Goal: Task Accomplishment & Management: Complete application form

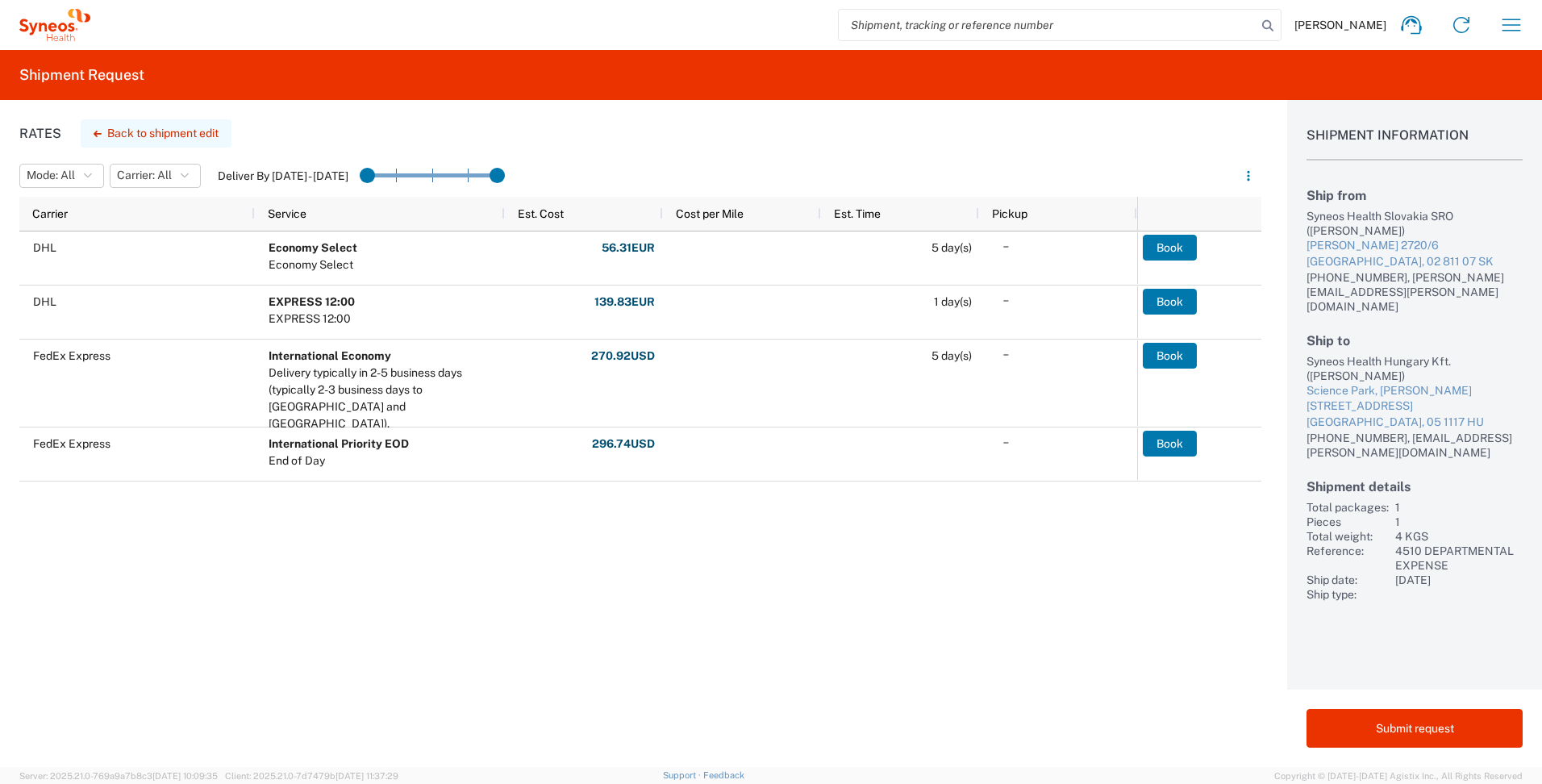
click at [182, 135] on button "Back to shipment edit" at bounding box center [156, 133] width 151 height 28
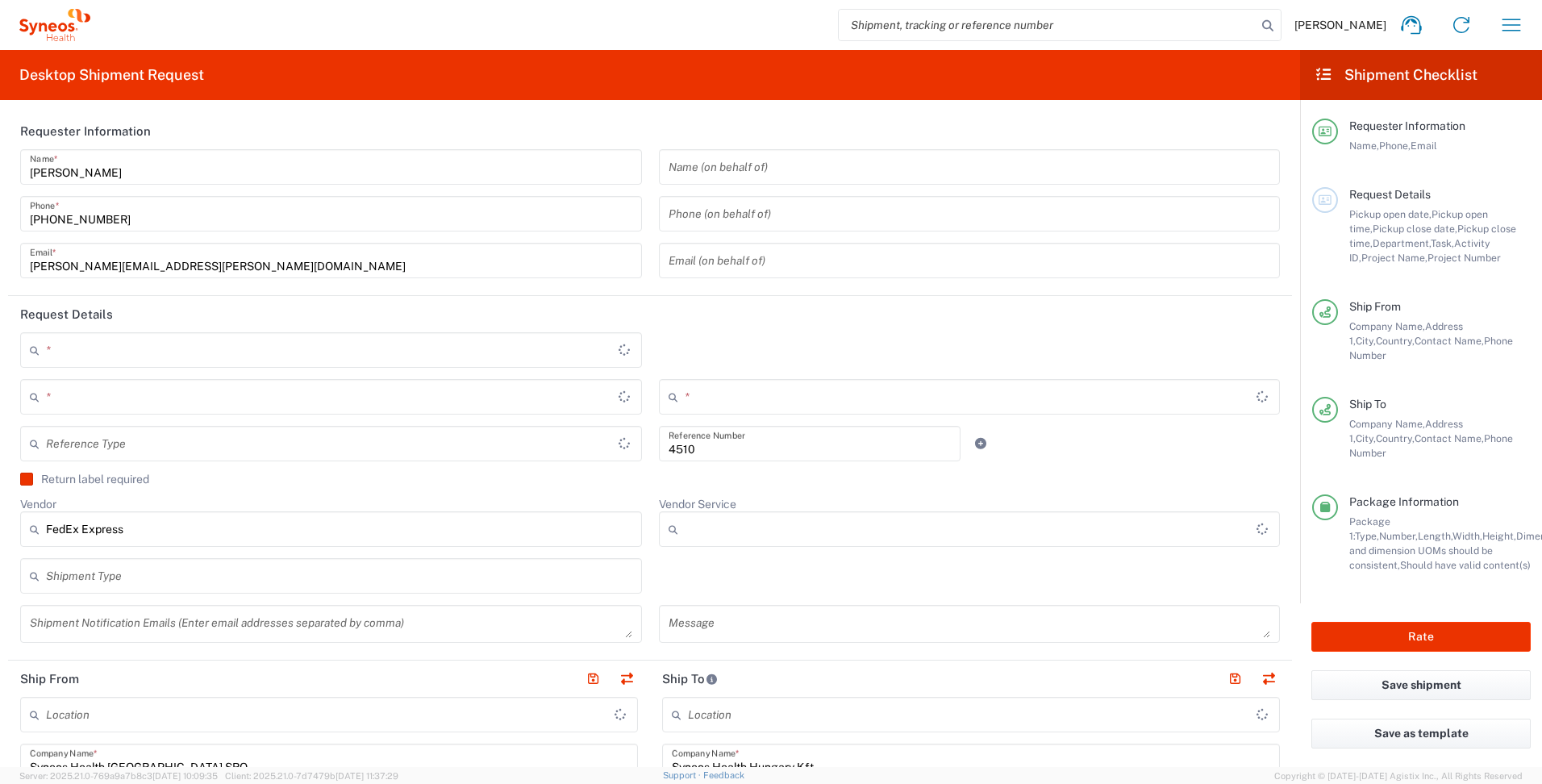
type input "[GEOGRAPHIC_DATA]"
type input "Business (General)"
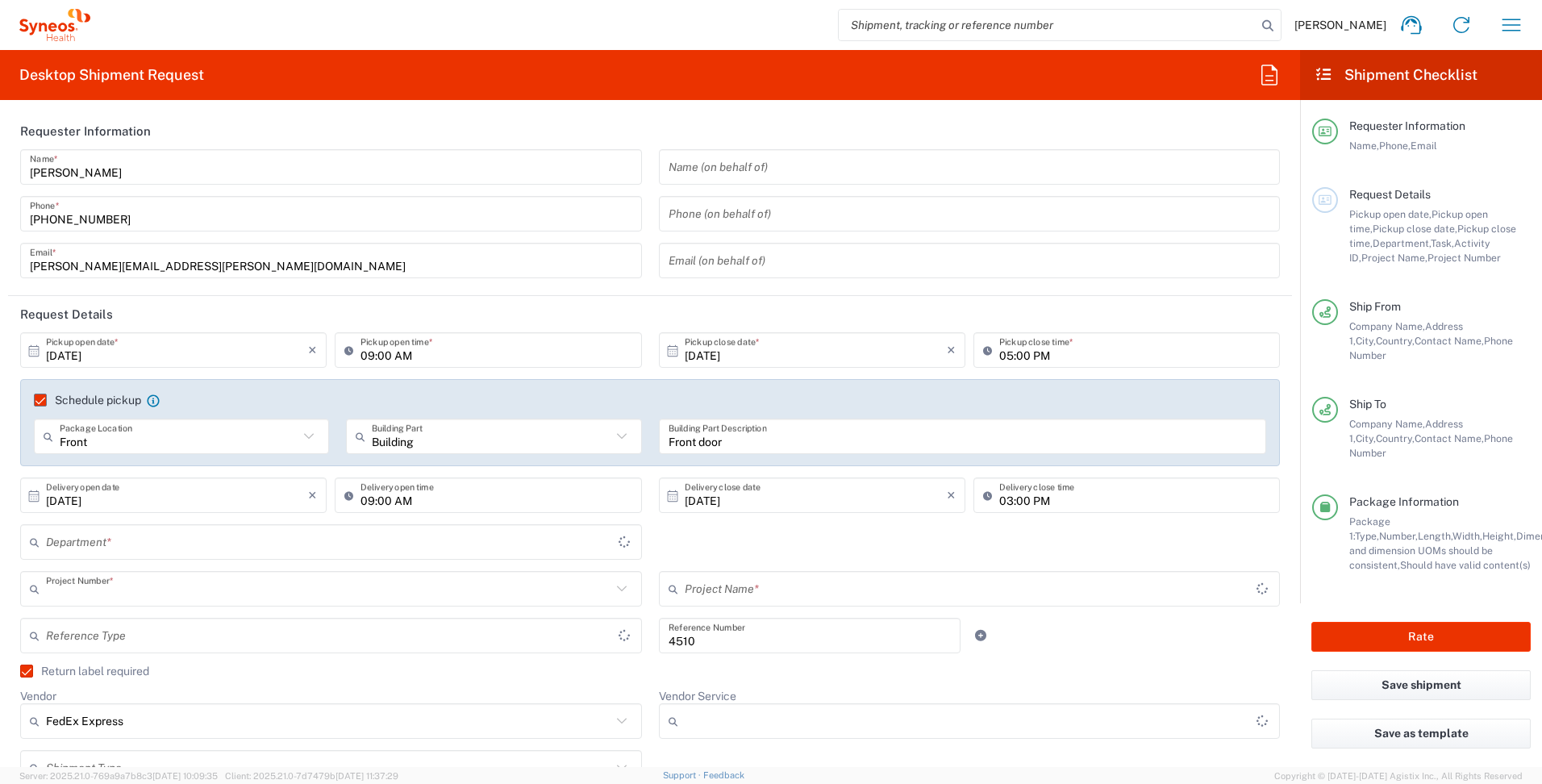
type input "4510 DEPARTMENTAL EXPENSE"
type input "International Economy"
type input "[GEOGRAPHIC_DATA]"
type input "4510 DEPARTMENTAL EXPENSE"
type input "Department"
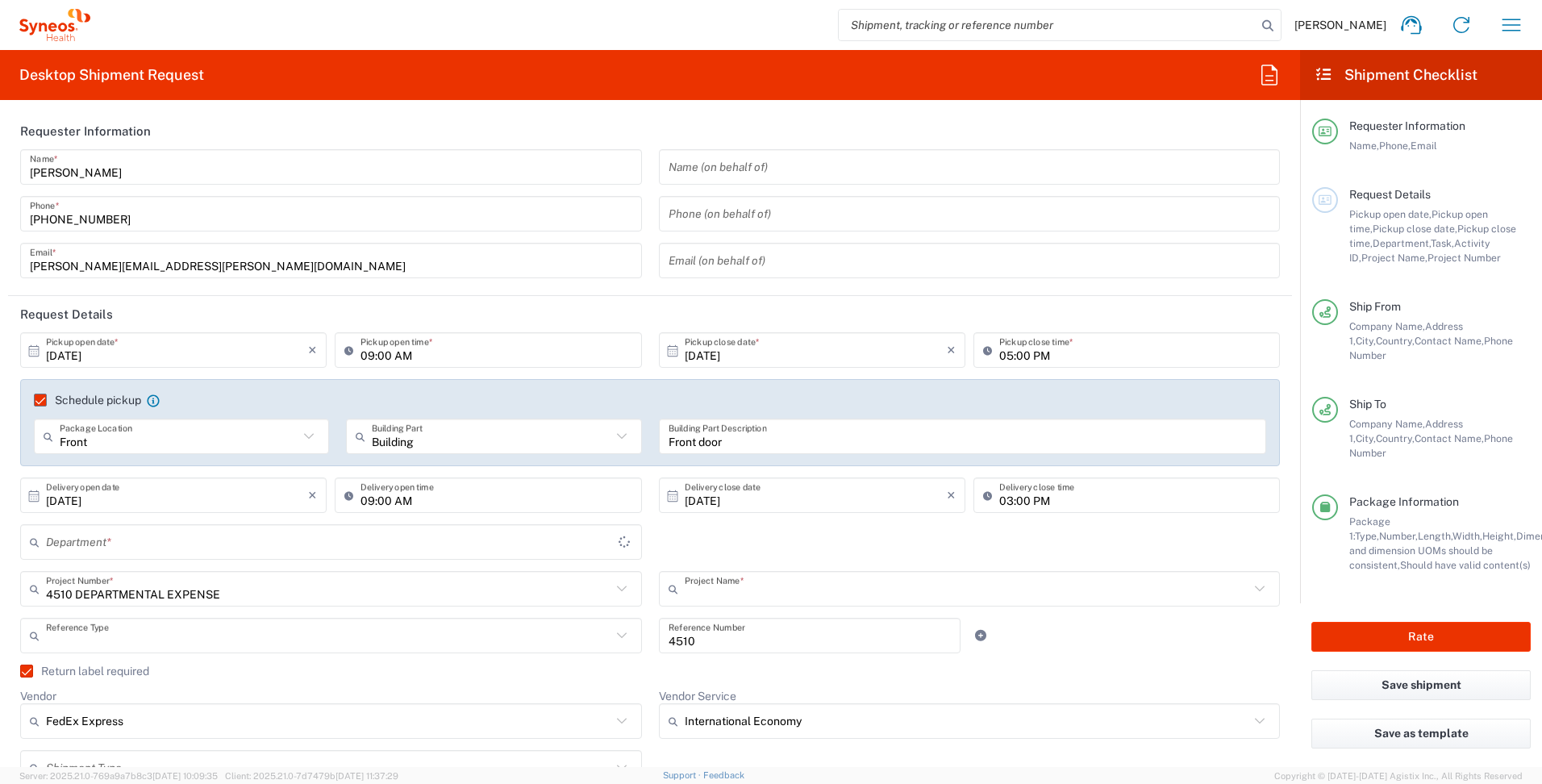
type input "[GEOGRAPHIC_DATA]"
type input "Residential/Home"
type input "3212"
type input "[GEOGRAPHIC_DATA]"
type input "Your Packaging"
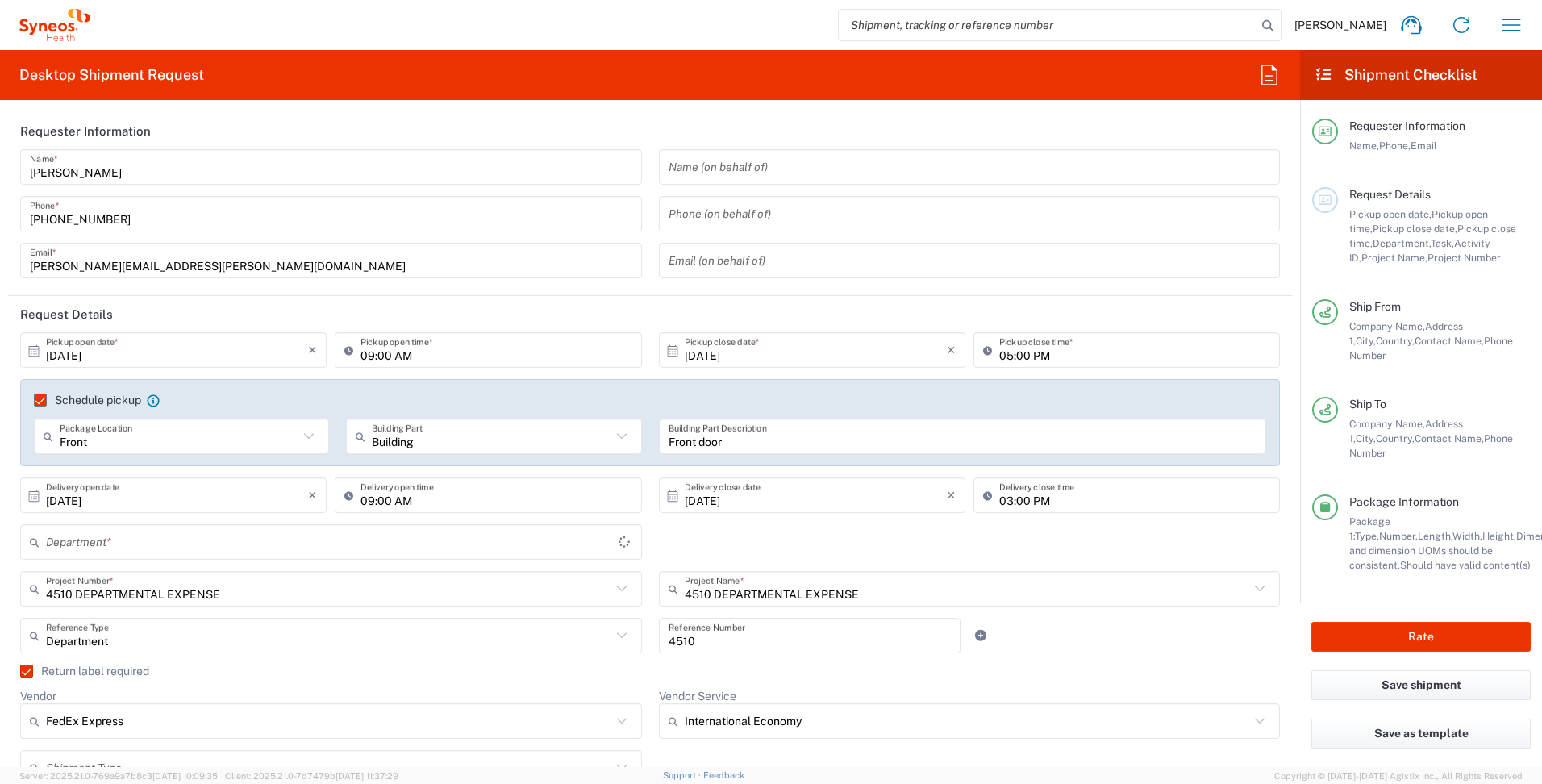
type input "Delivery Duty Paid"
drag, startPoint x: 118, startPoint y: 171, endPoint x: 223, endPoint y: 136, distance: 110.7
click at [118, 171] on input "[PERSON_NAME]" at bounding box center [331, 167] width 603 height 28
click at [223, 136] on header "Requester Information" at bounding box center [650, 131] width 1285 height 36
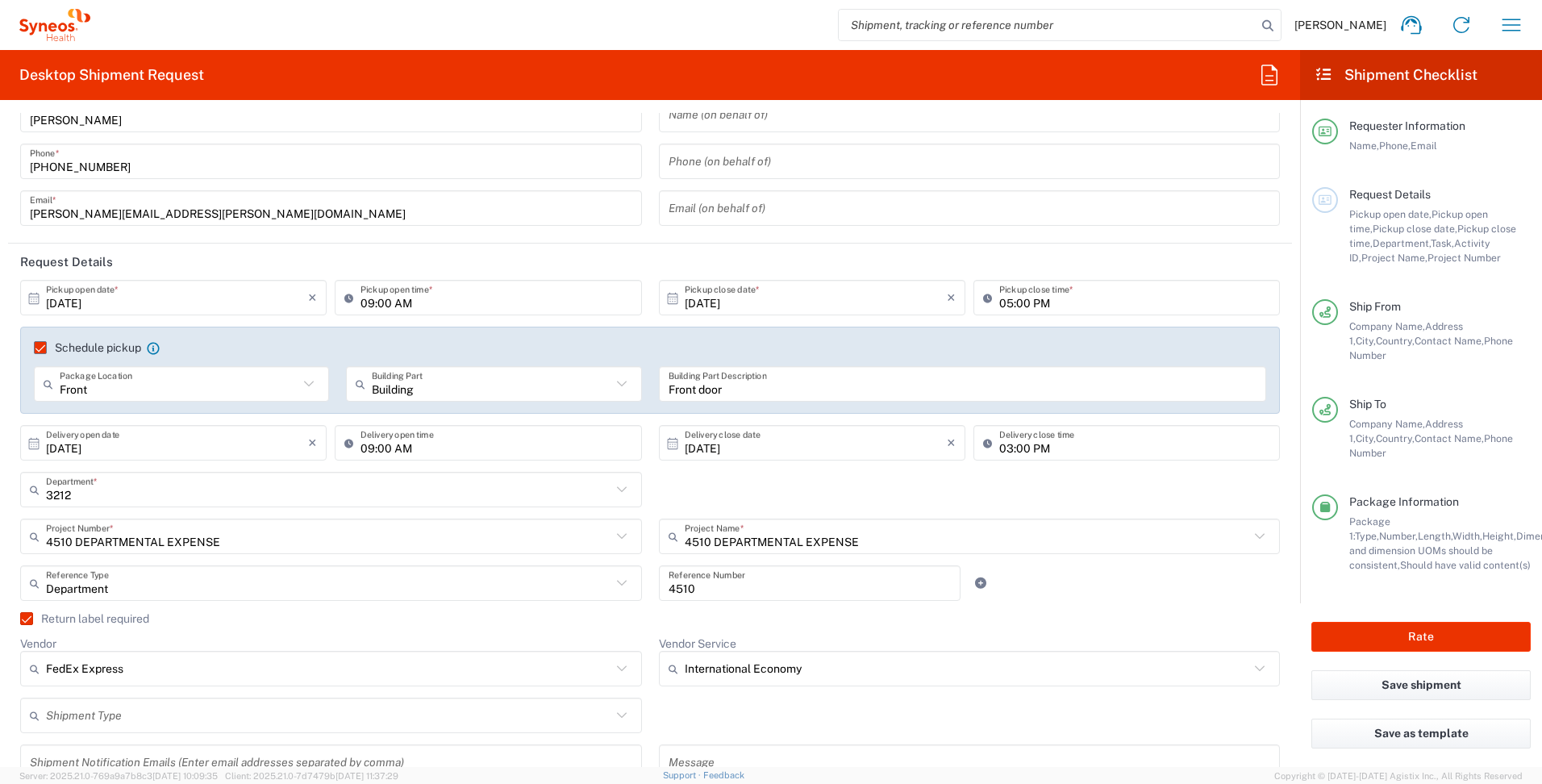
scroll to position [81, 0]
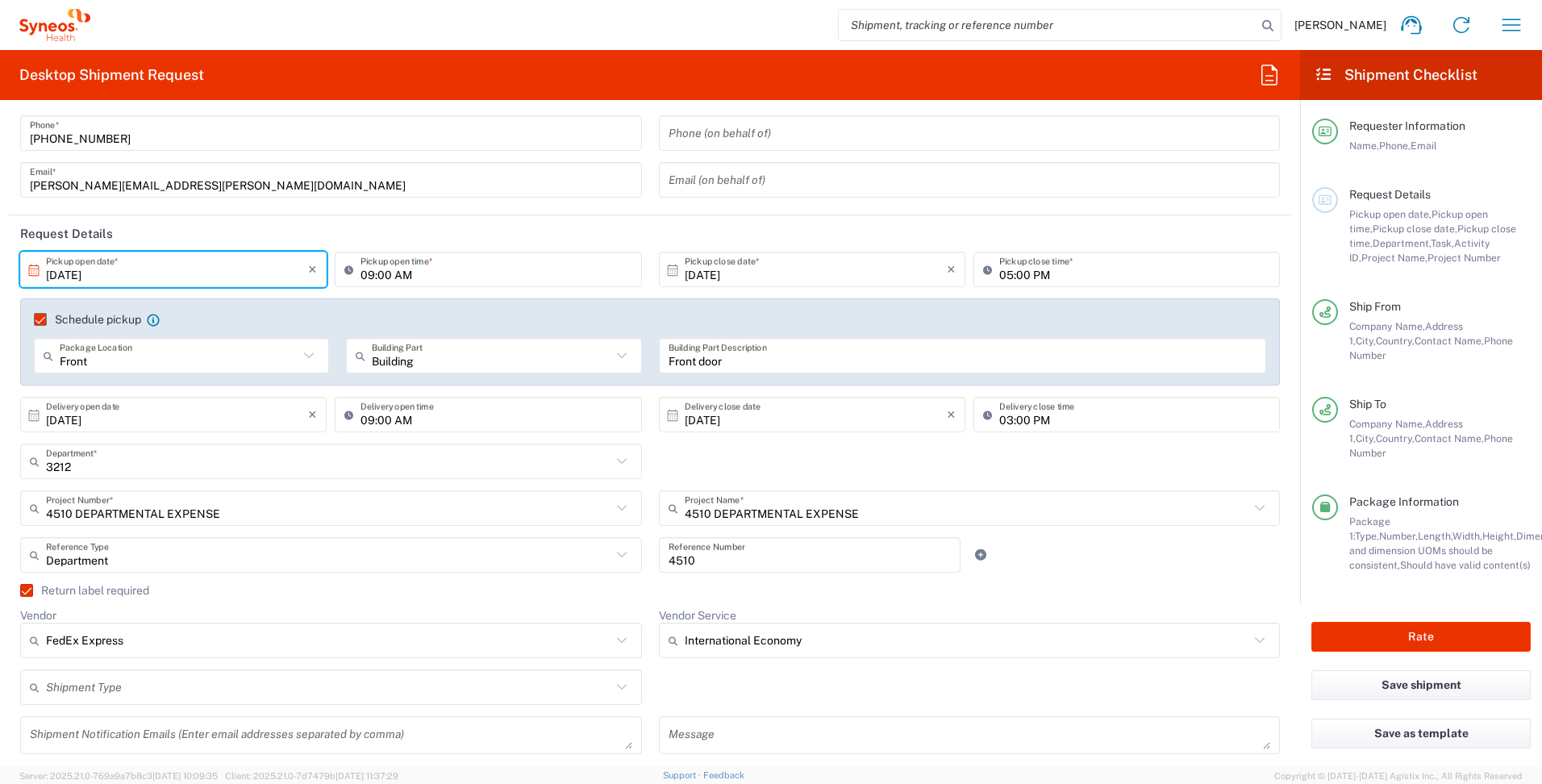
click at [118, 276] on input "[DATE]" at bounding box center [177, 269] width 262 height 28
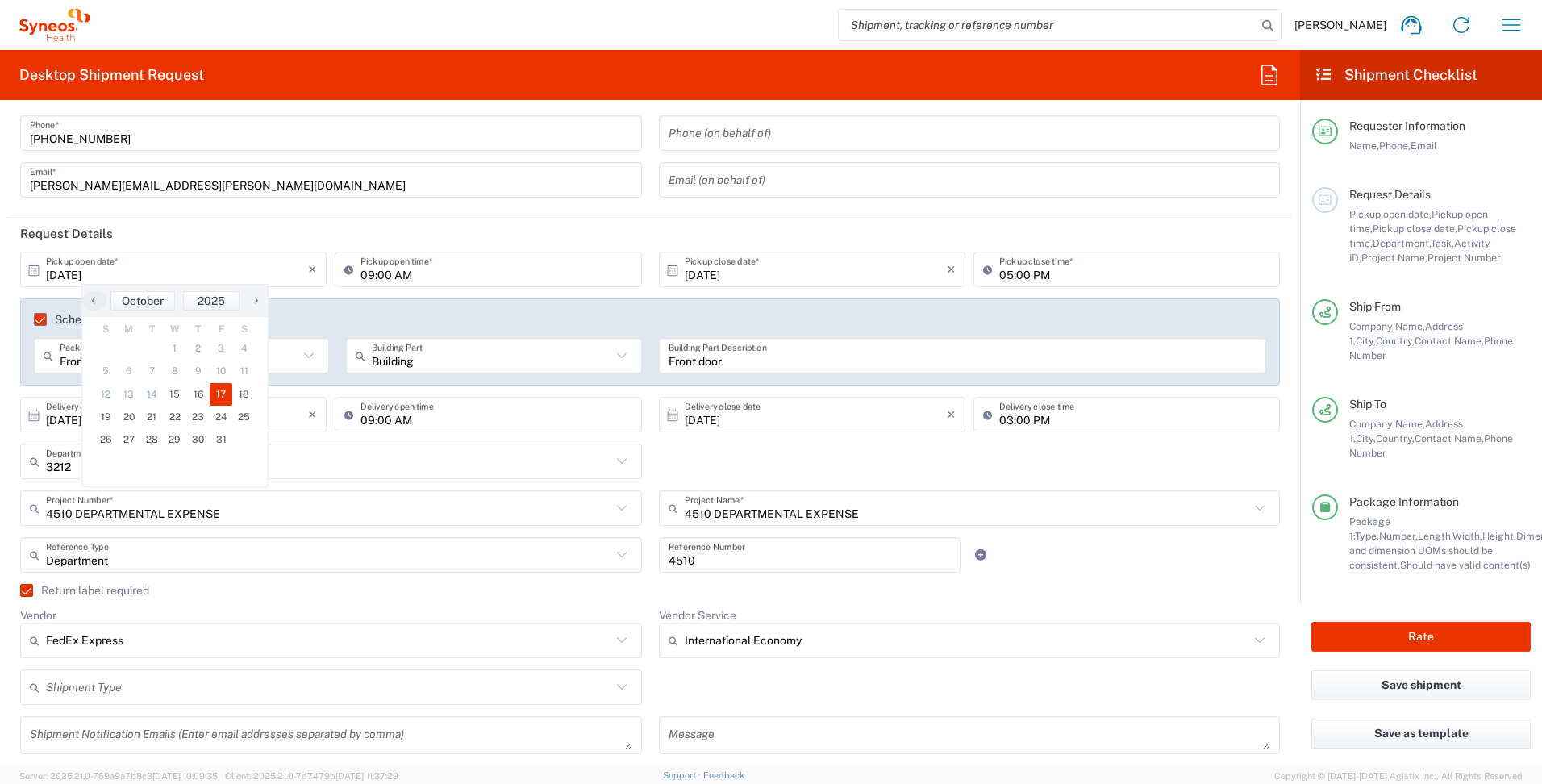
click at [387, 239] on header "Request Details" at bounding box center [650, 233] width 1285 height 36
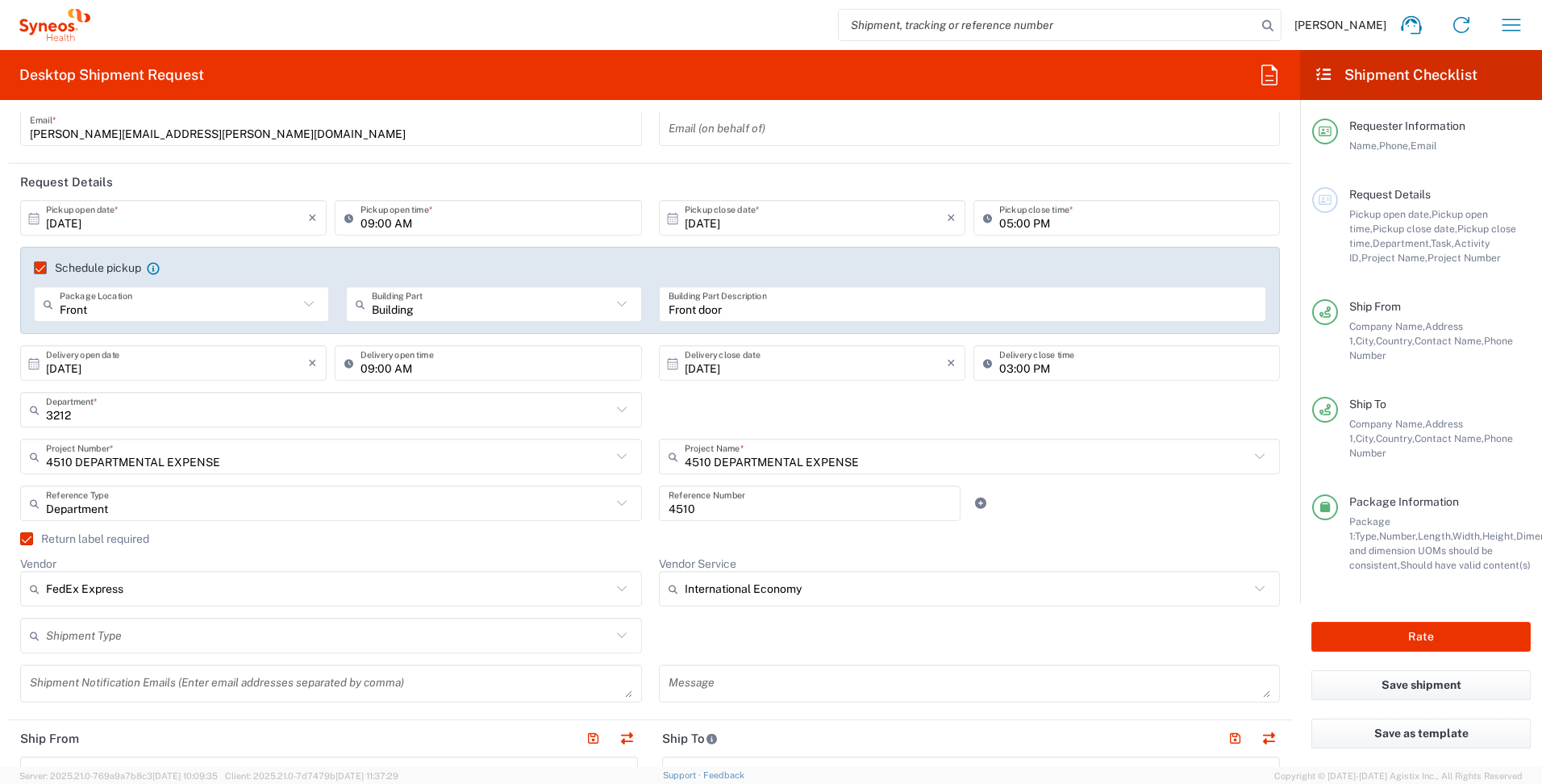
scroll to position [161, 0]
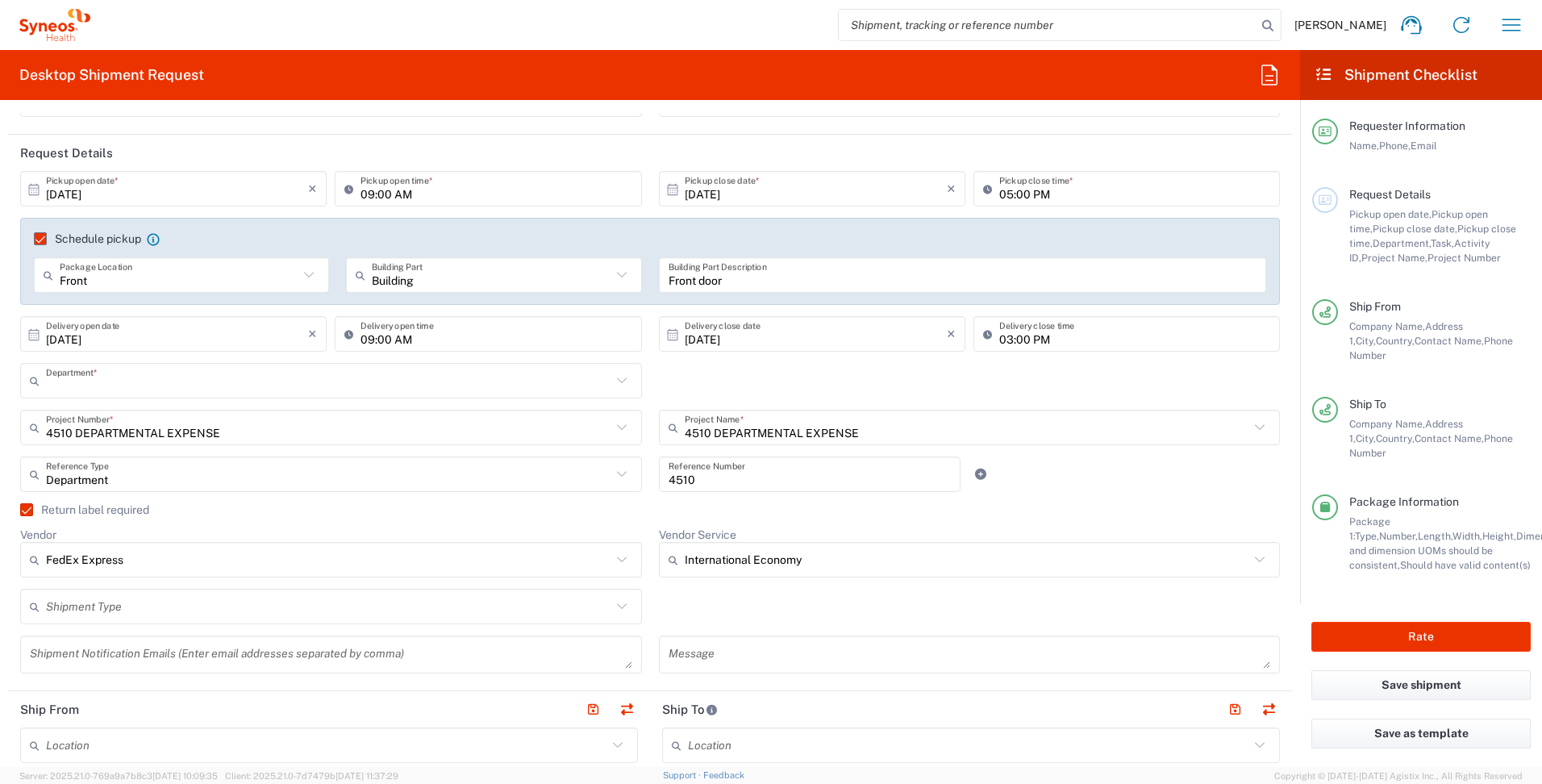
click at [94, 384] on input "text" at bounding box center [328, 381] width 566 height 28
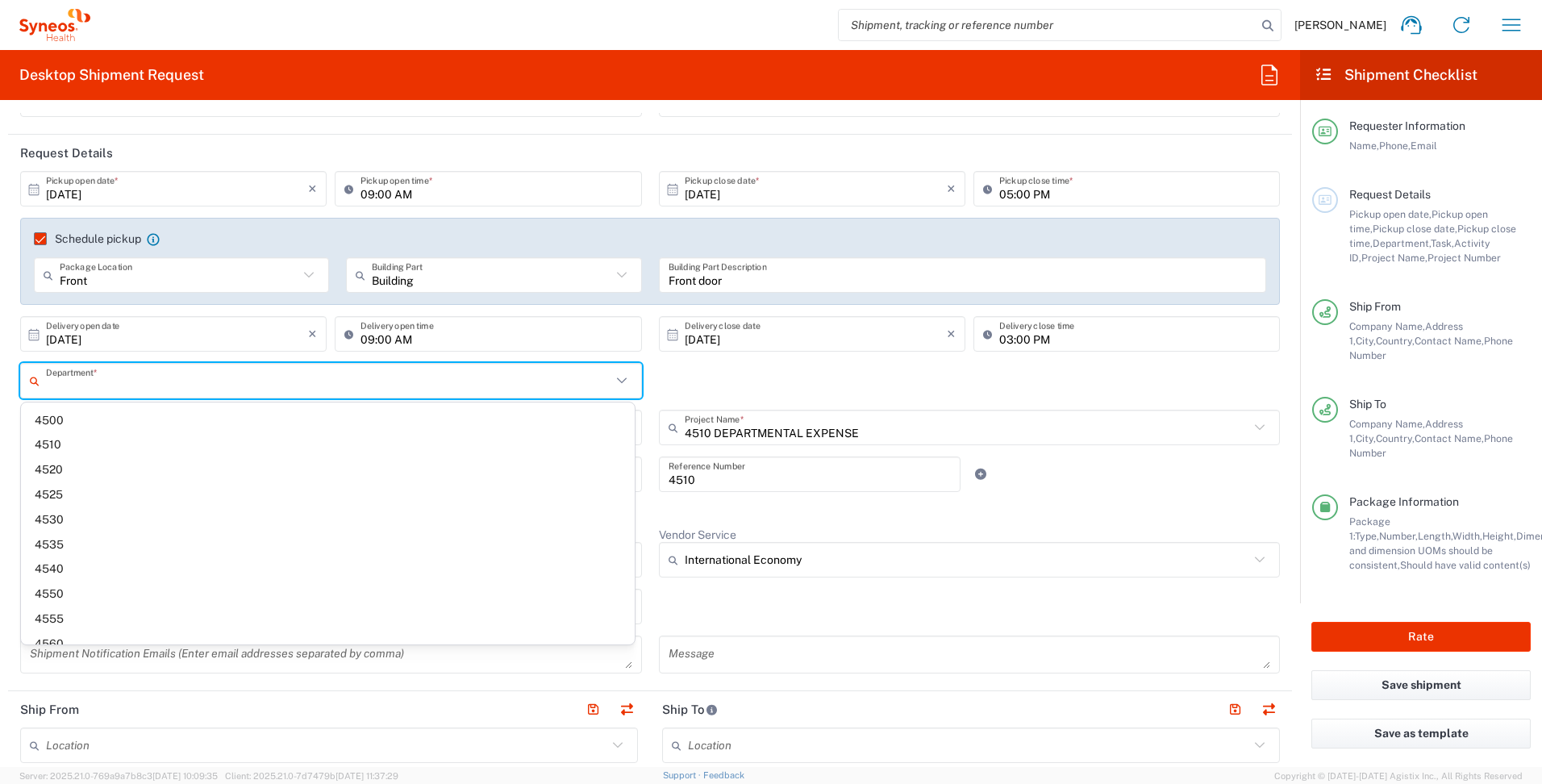
scroll to position [2284, 0]
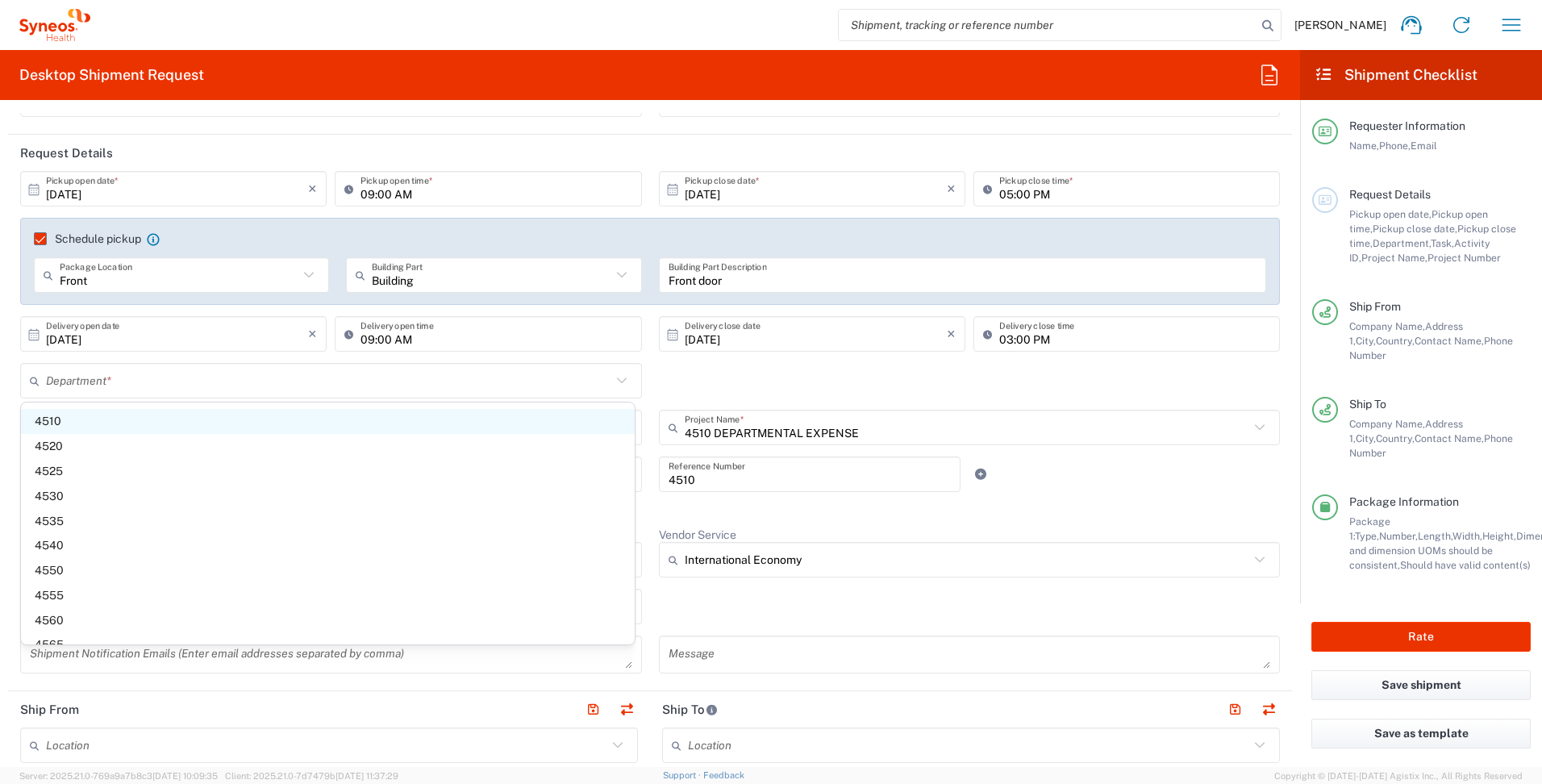
click at [50, 420] on span "4510" at bounding box center [328, 421] width 614 height 25
type input "4510"
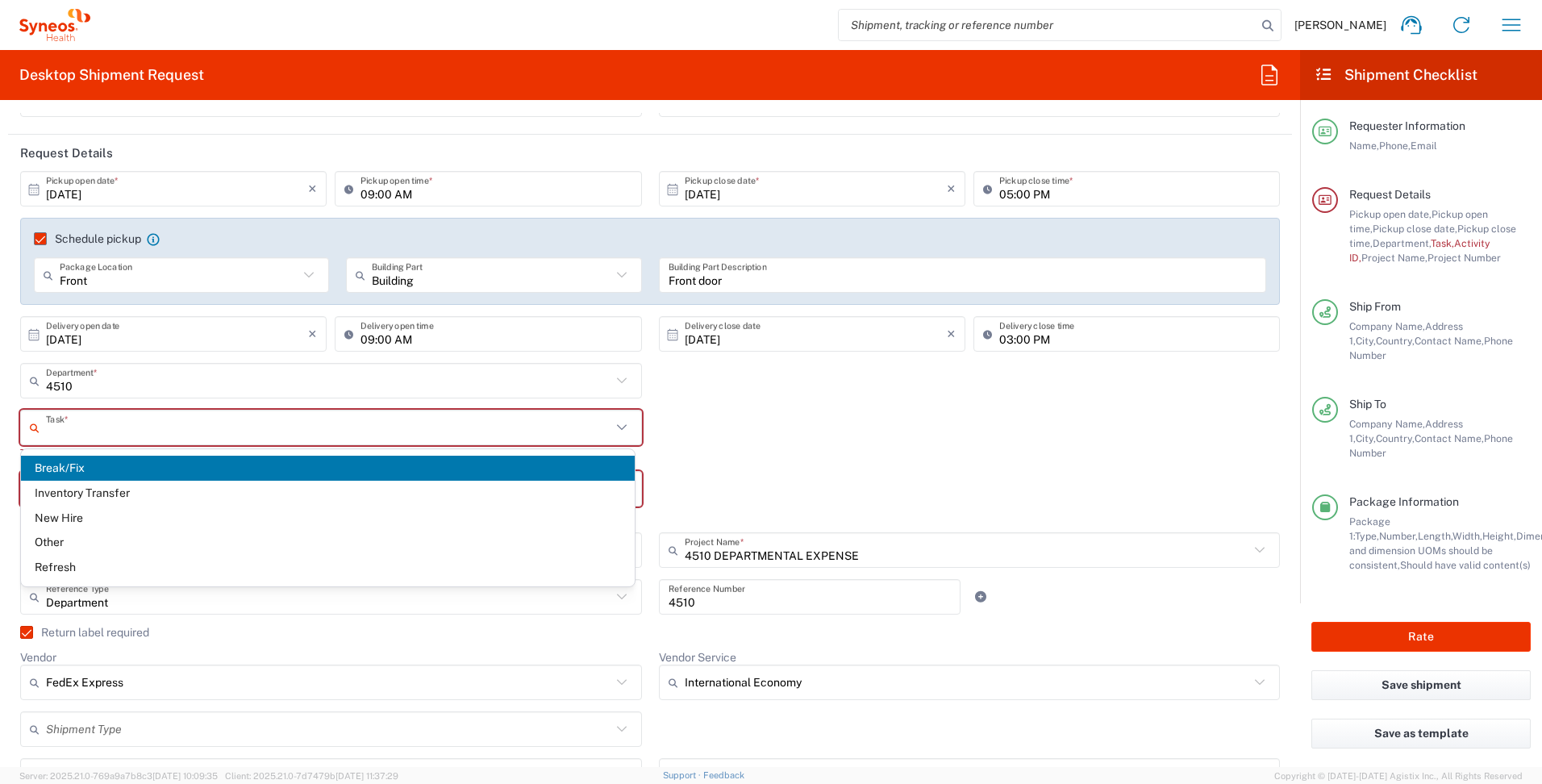
click at [78, 432] on input "text" at bounding box center [328, 427] width 566 height 28
click at [61, 567] on span "Refresh" at bounding box center [328, 567] width 614 height 25
type input "Refresh"
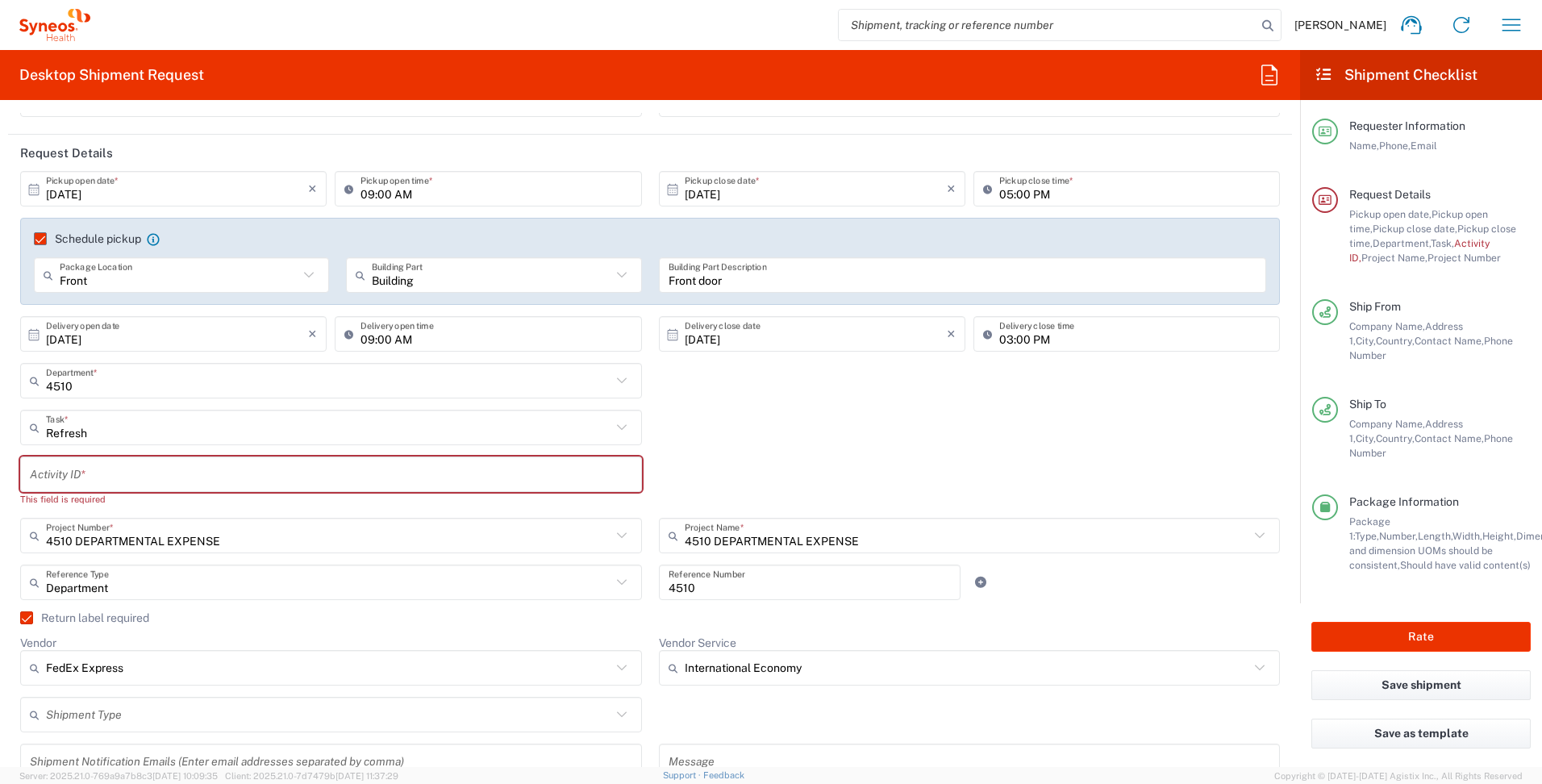
click at [62, 483] on input "text" at bounding box center [331, 474] width 603 height 28
click at [165, 477] on input "text" at bounding box center [331, 474] width 603 height 28
click at [106, 512] on div "Activity ID * This field is required" at bounding box center [332, 487] width 639 height 61
click at [68, 385] on input "text" at bounding box center [328, 381] width 566 height 28
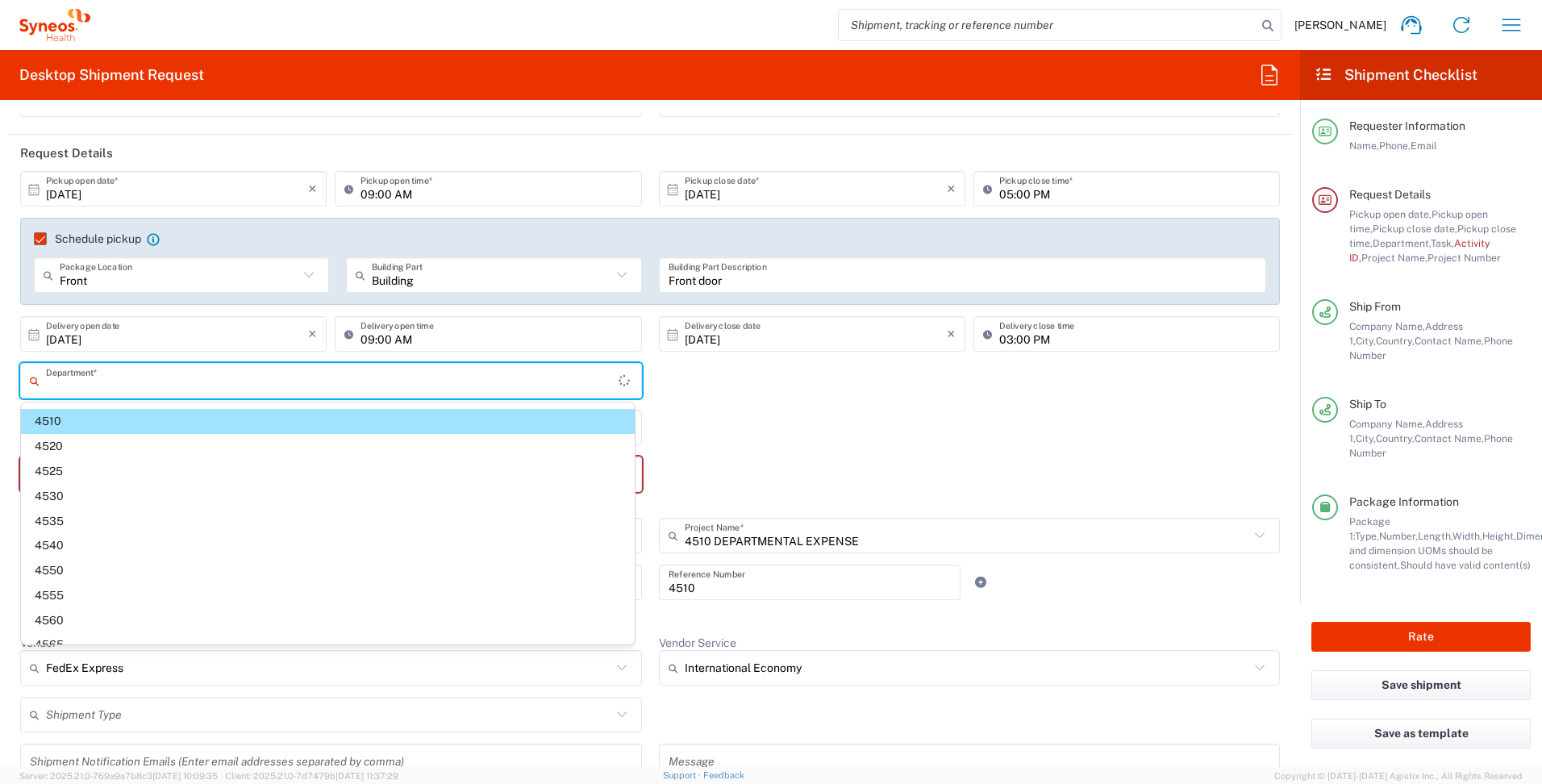
scroll to position [6, 0]
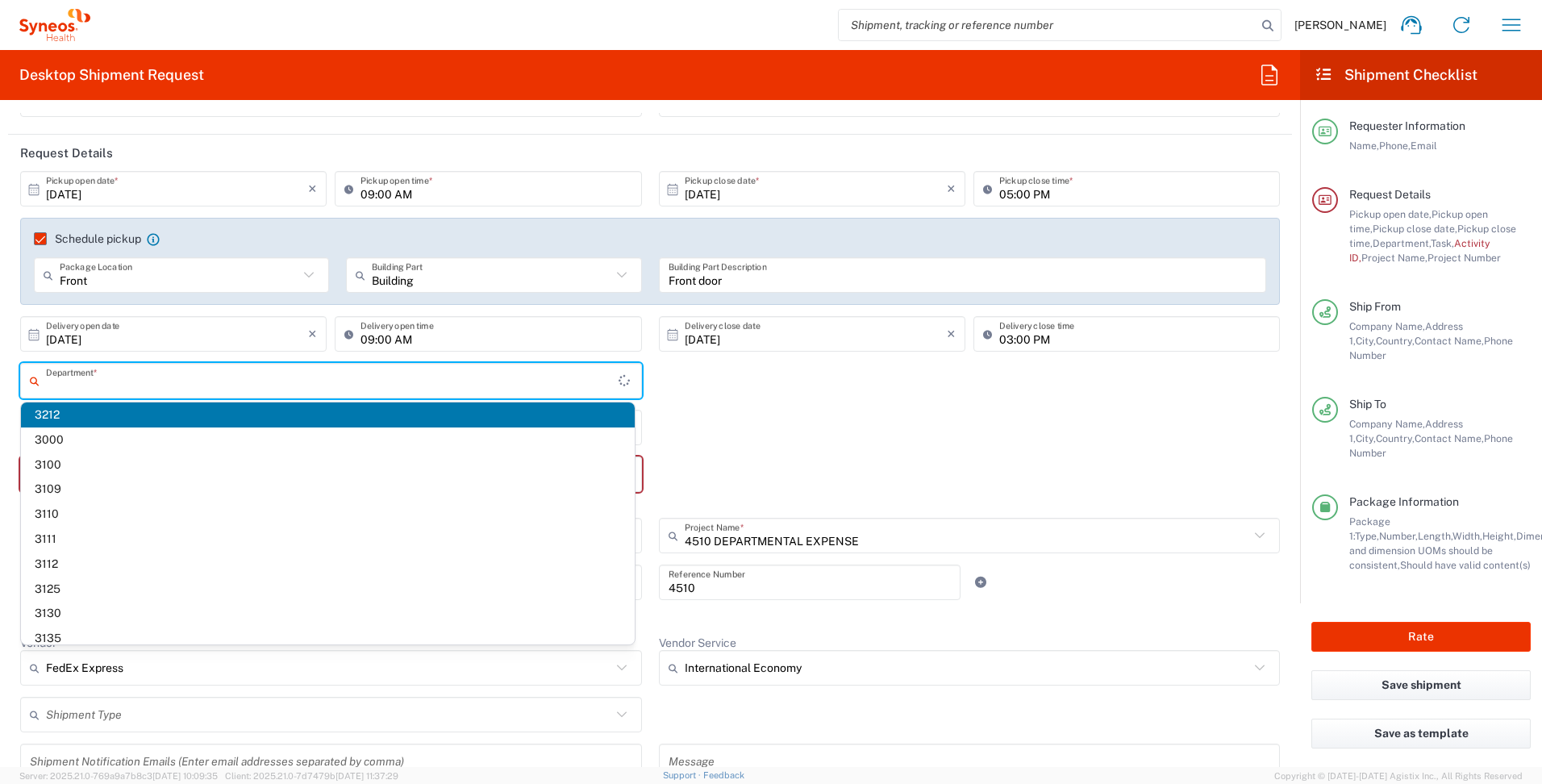
click at [50, 420] on span "3212" at bounding box center [328, 415] width 614 height 25
type input "3212"
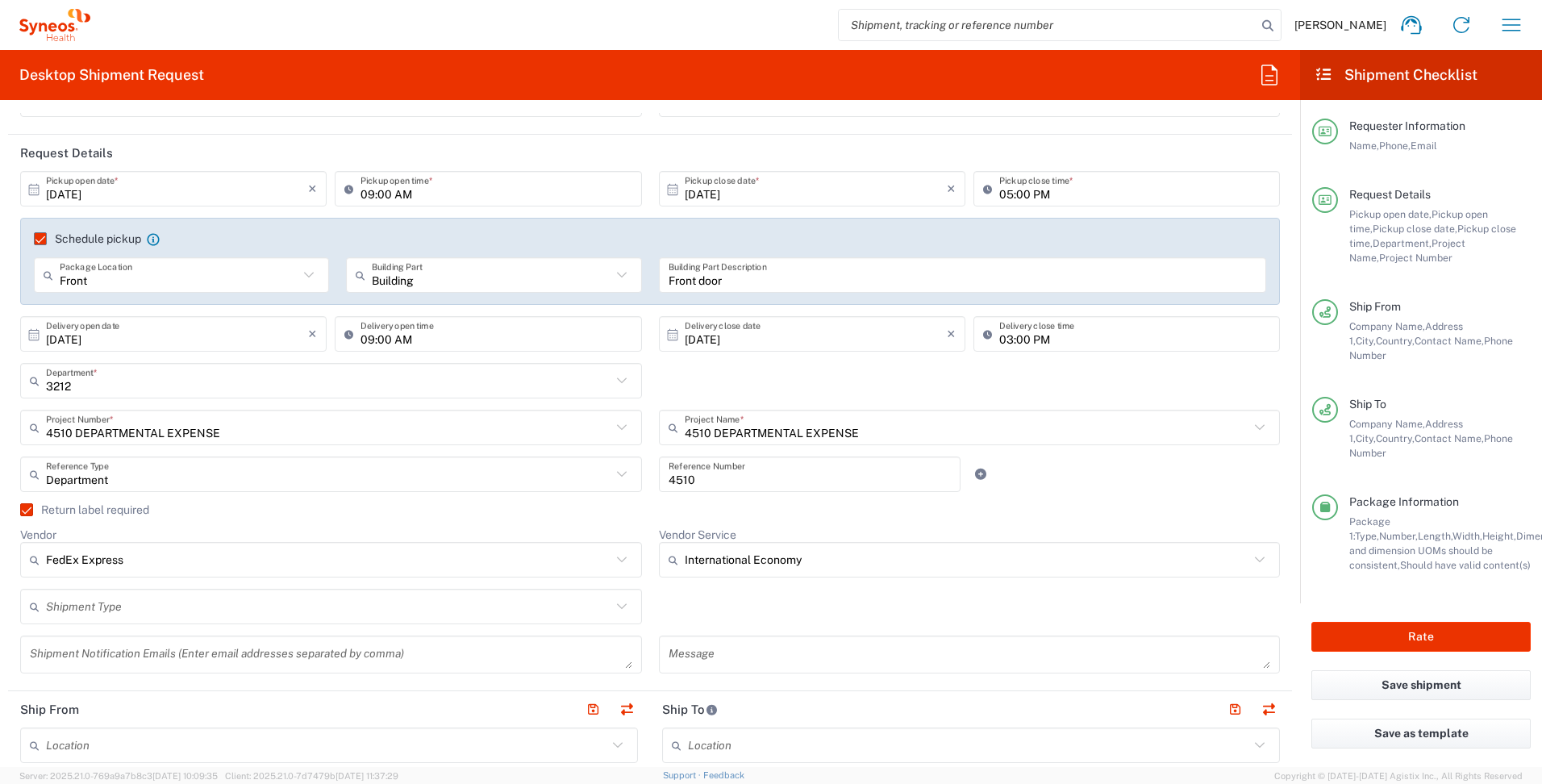
click at [15, 408] on div "3212 Department * 4510 3000 3100 3109 3110 3111 3112 3125 3130 3135 3136 3150 3…" at bounding box center [332, 386] width 639 height 47
click at [88, 390] on input "text" at bounding box center [328, 381] width 566 height 28
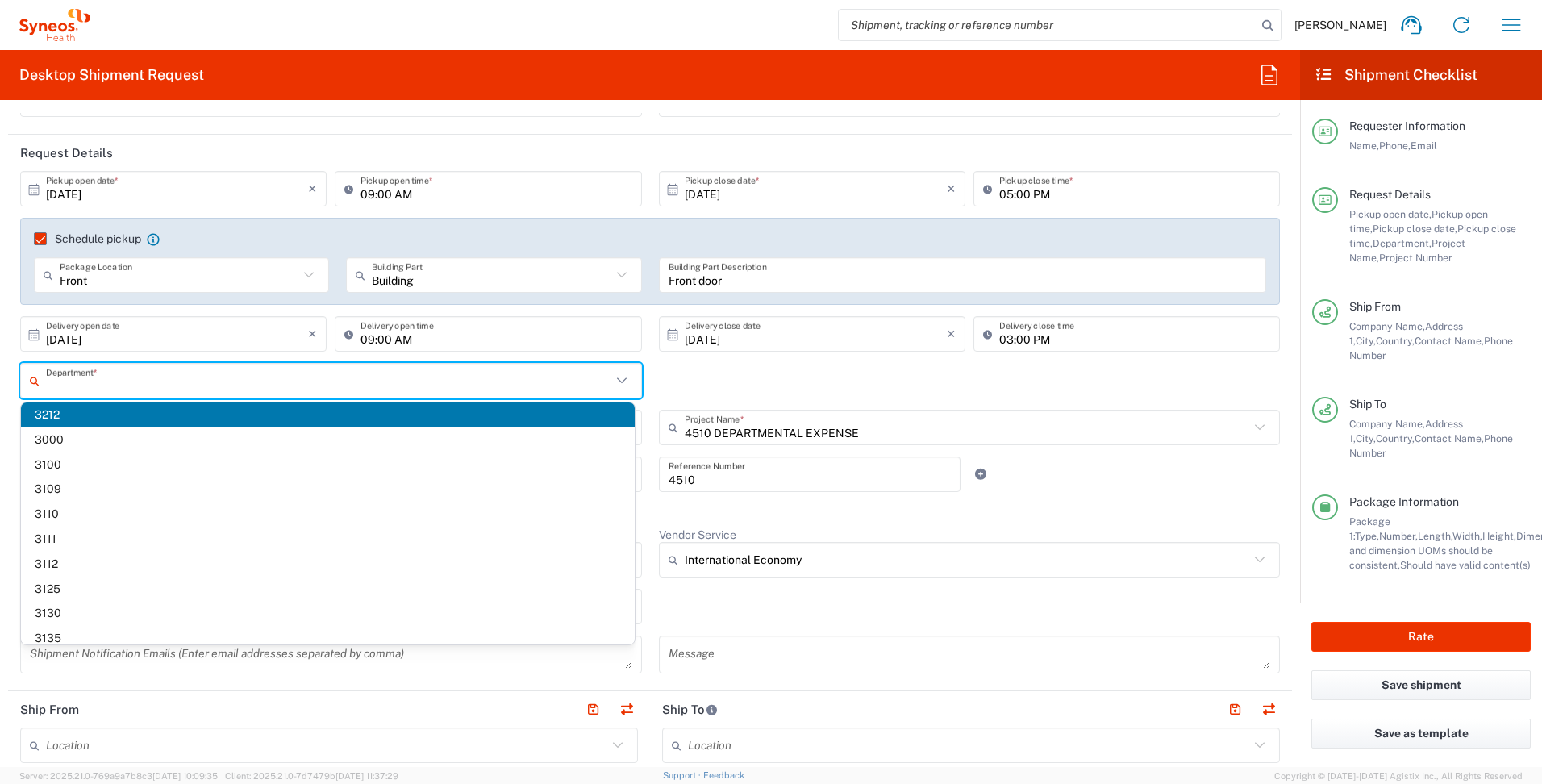
click at [43, 421] on span "3212" at bounding box center [328, 415] width 614 height 25
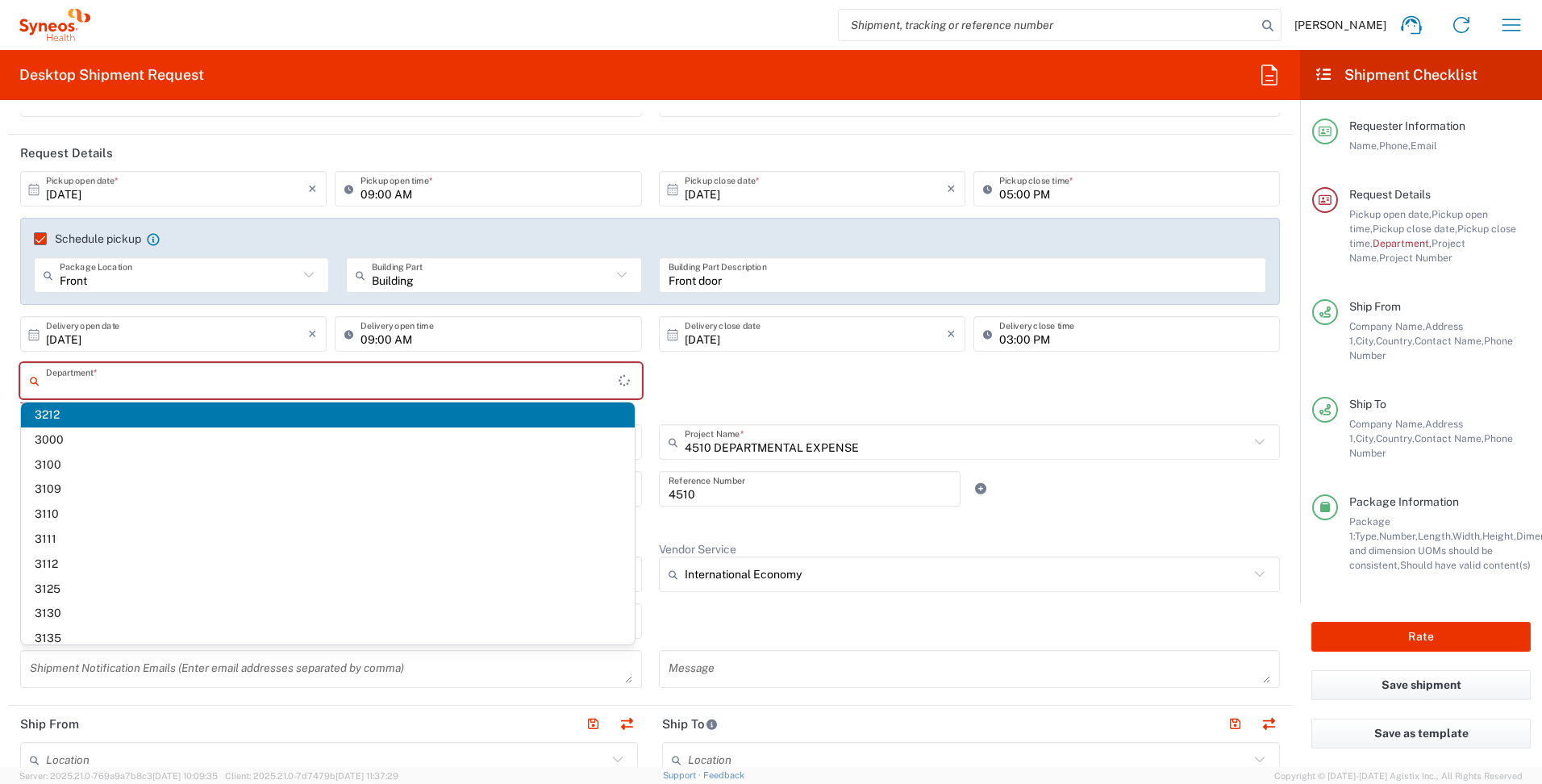
click at [79, 382] on input "text" at bounding box center [332, 381] width 573 height 28
click at [44, 415] on span "3212" at bounding box center [328, 415] width 614 height 25
type input "3212"
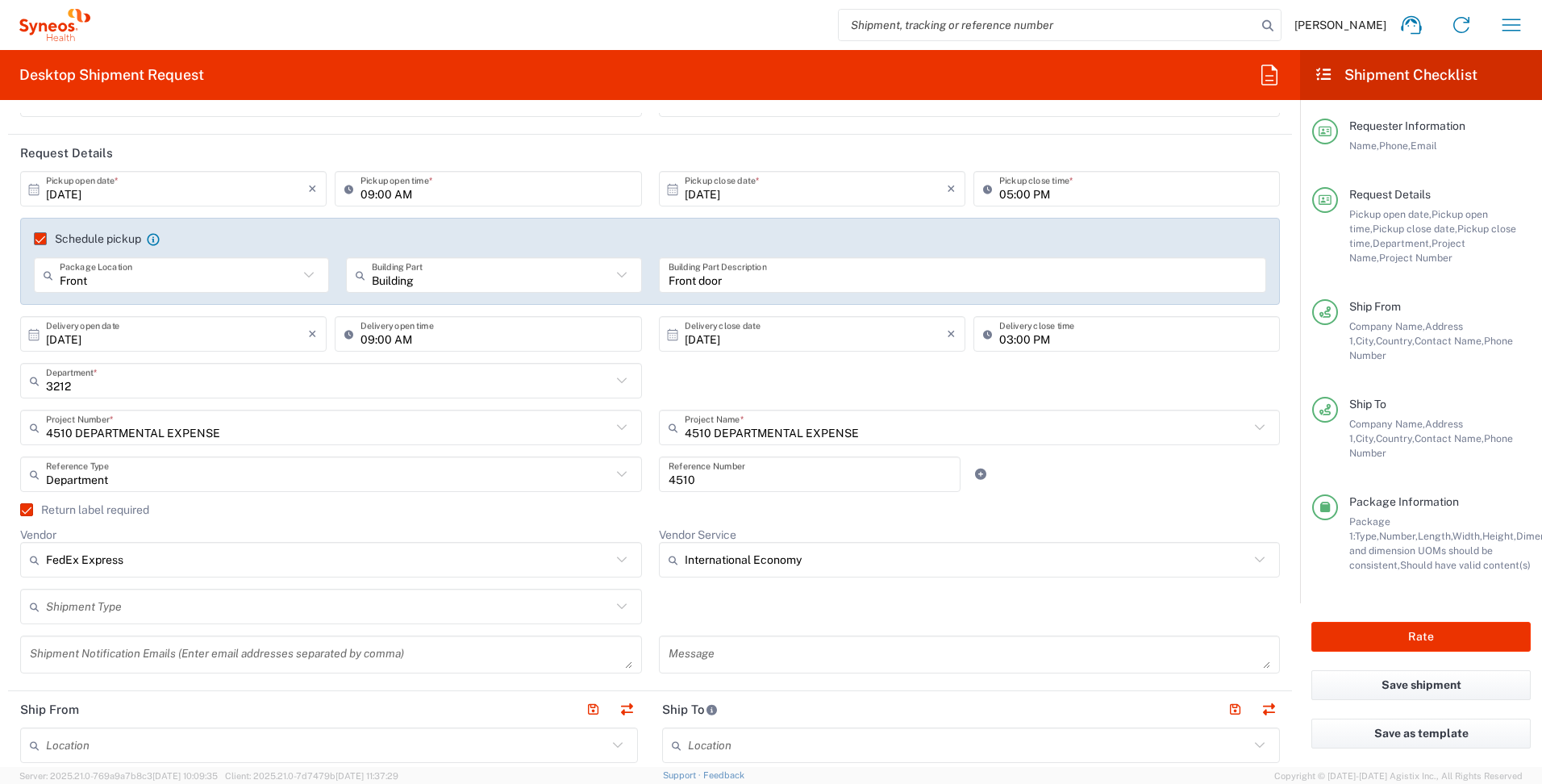
click at [42, 416] on icon at bounding box center [38, 427] width 16 height 26
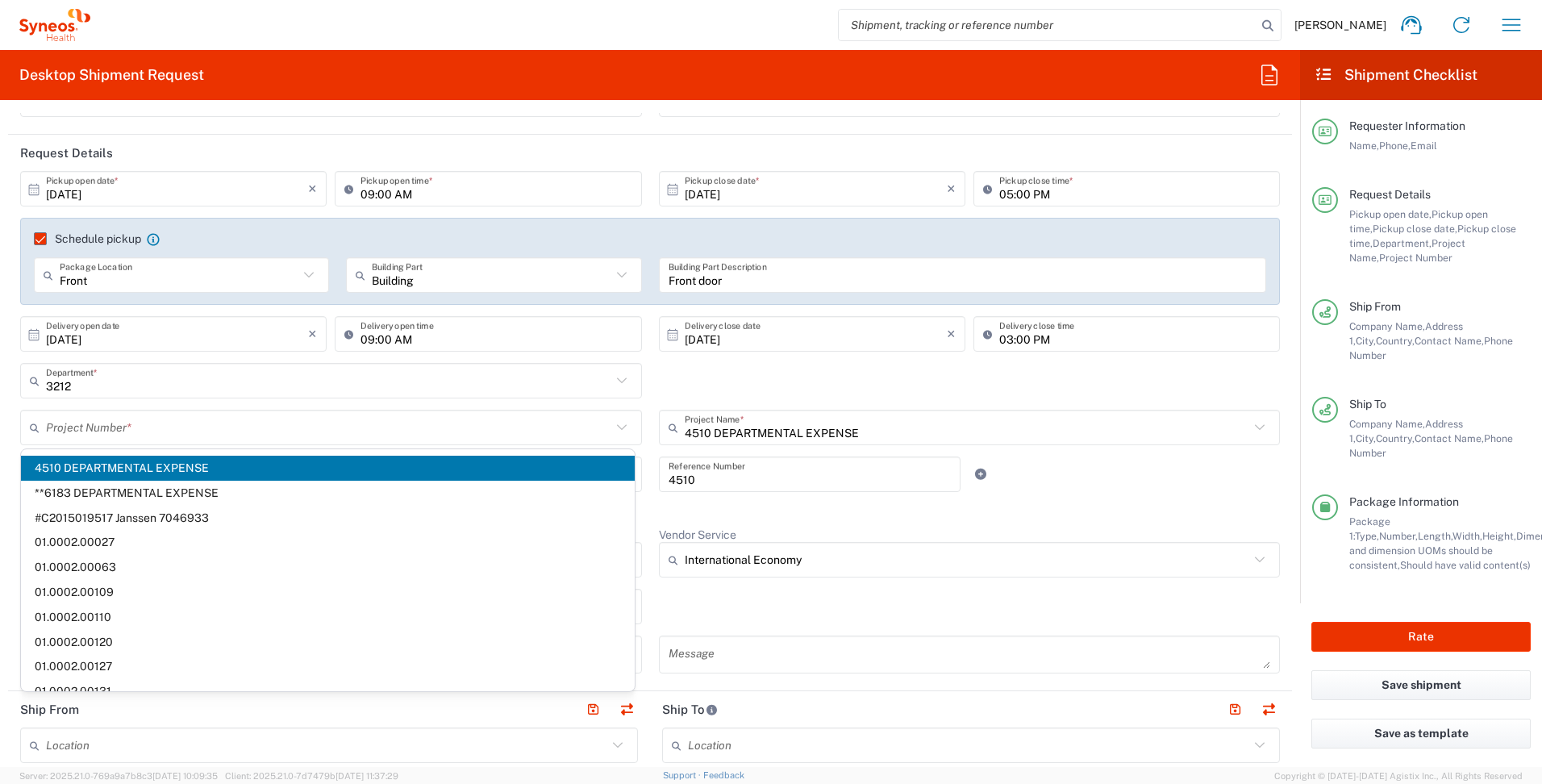
click at [6, 407] on form "Requester Information [PERSON_NAME] Name * [PHONE_NUMBER] Phone * [PERSON_NAME]…" at bounding box center [650, 440] width 1301 height 654
type input "4510 DEPARTMENTAL EXPENSE"
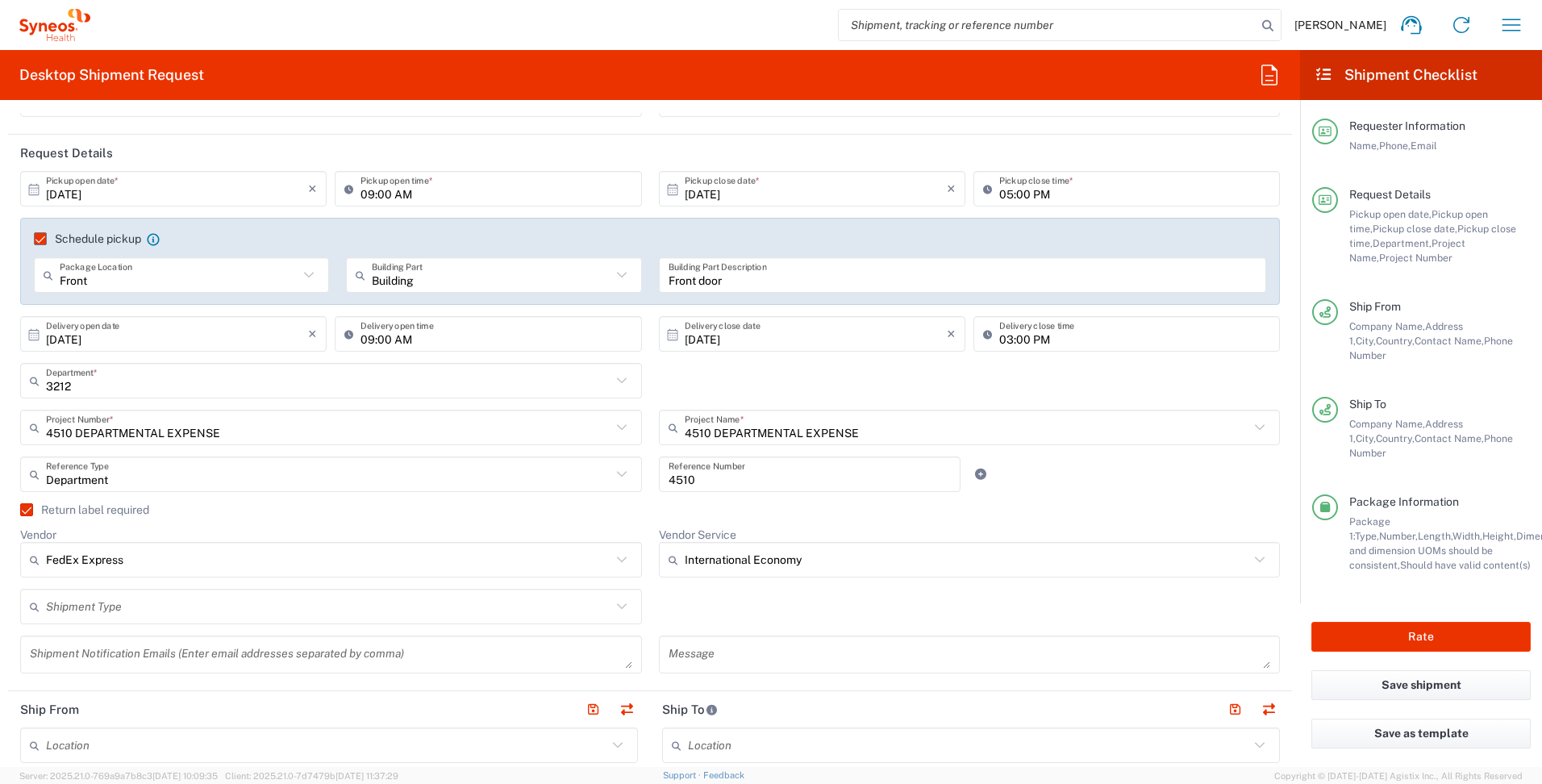
click at [3, 444] on form "Requester Information [PERSON_NAME] Name * [PHONE_NUMBER] Phone * [PERSON_NAME]…" at bounding box center [650, 440] width 1301 height 654
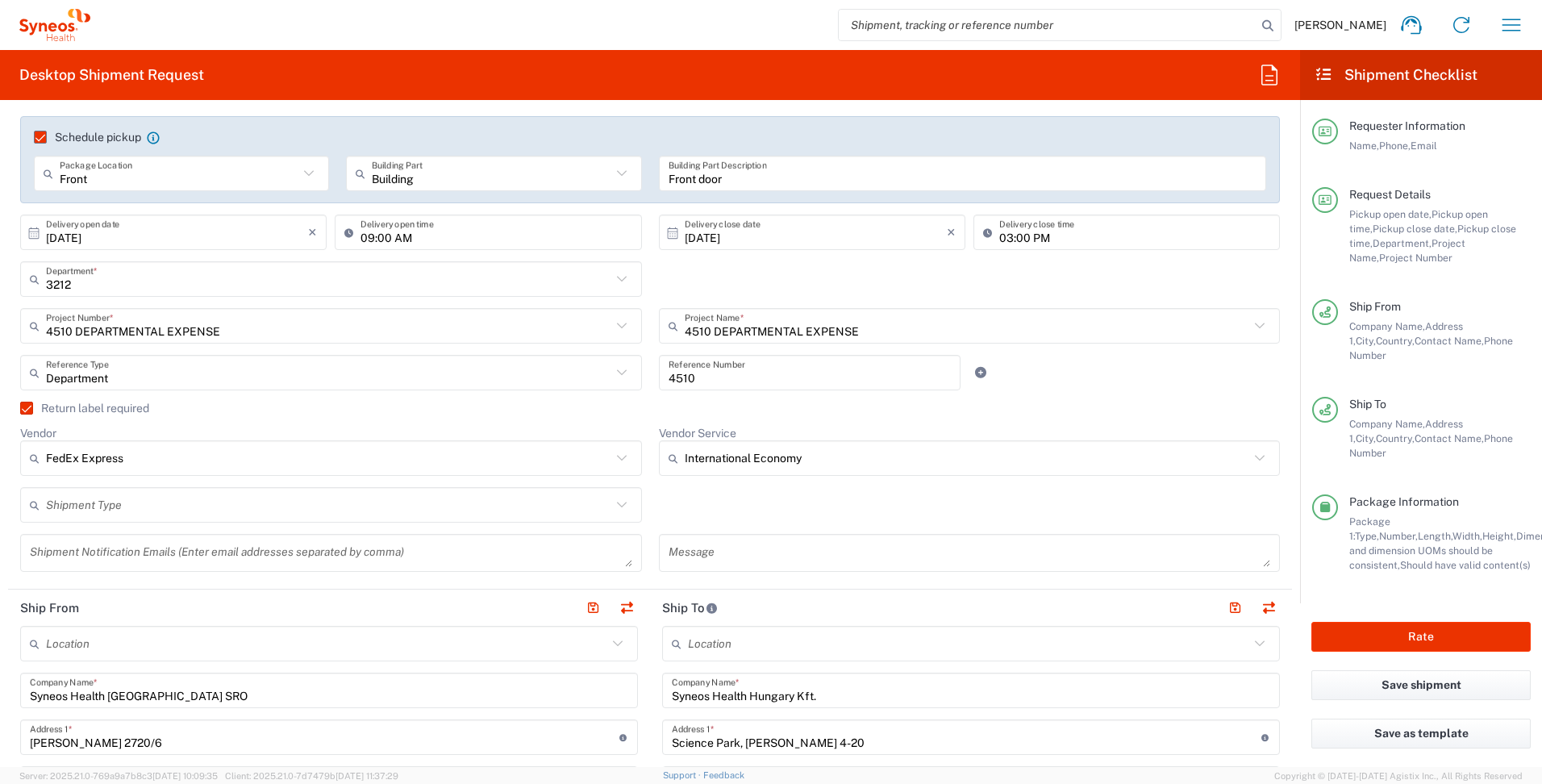
scroll to position [323, 0]
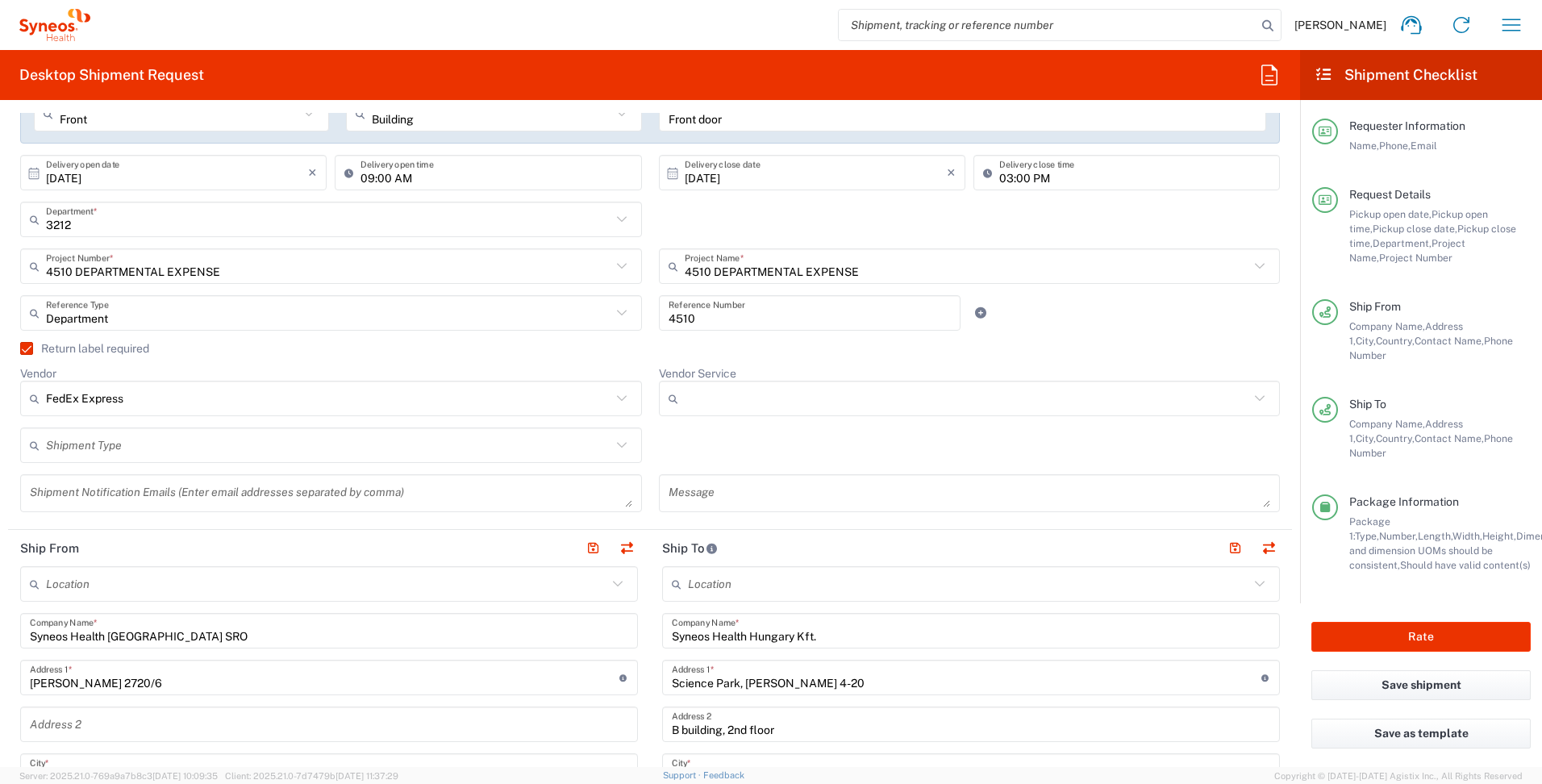
click at [711, 409] on input "Vendor Service" at bounding box center [967, 398] width 566 height 26
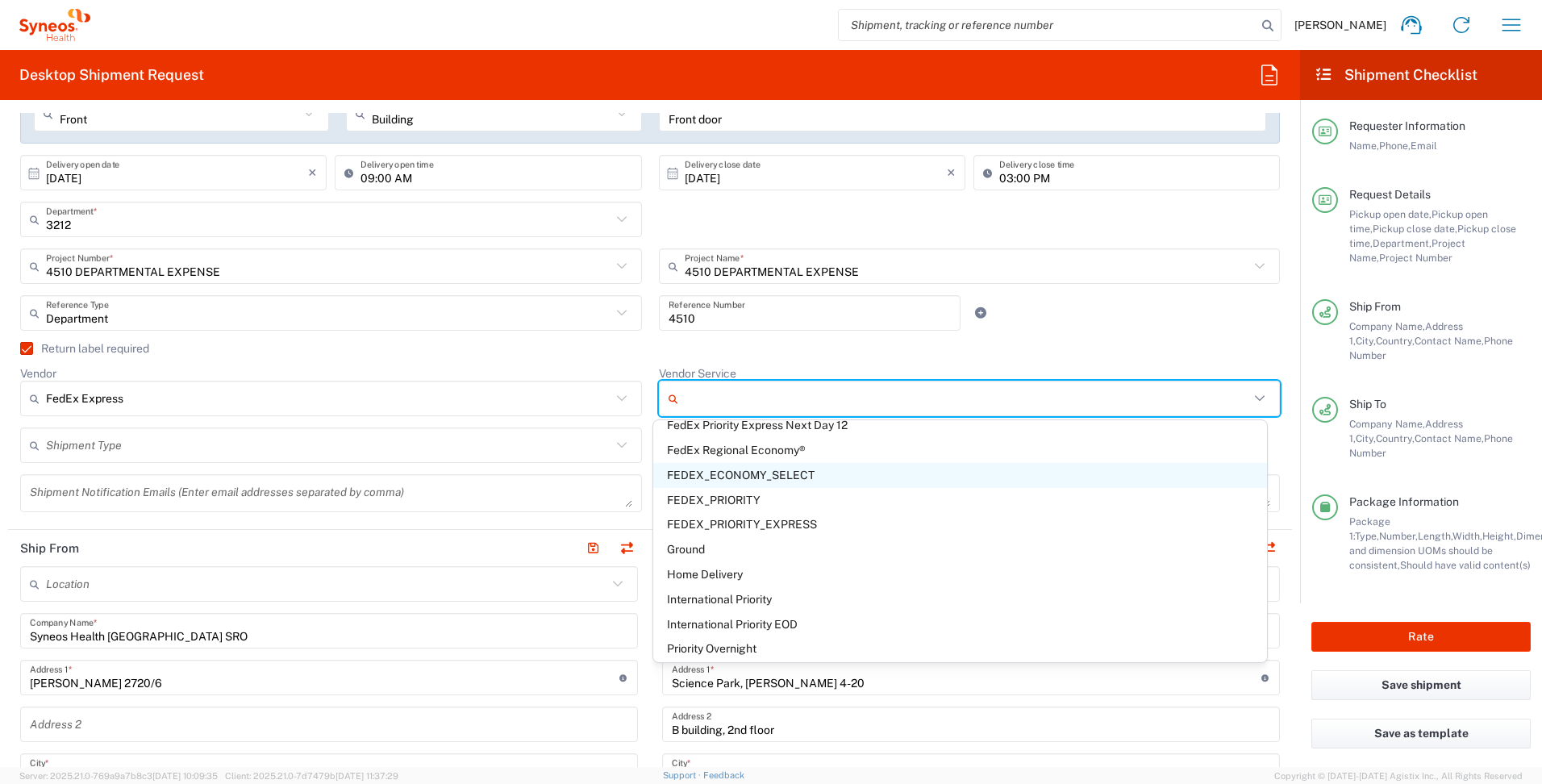
scroll to position [144, 0]
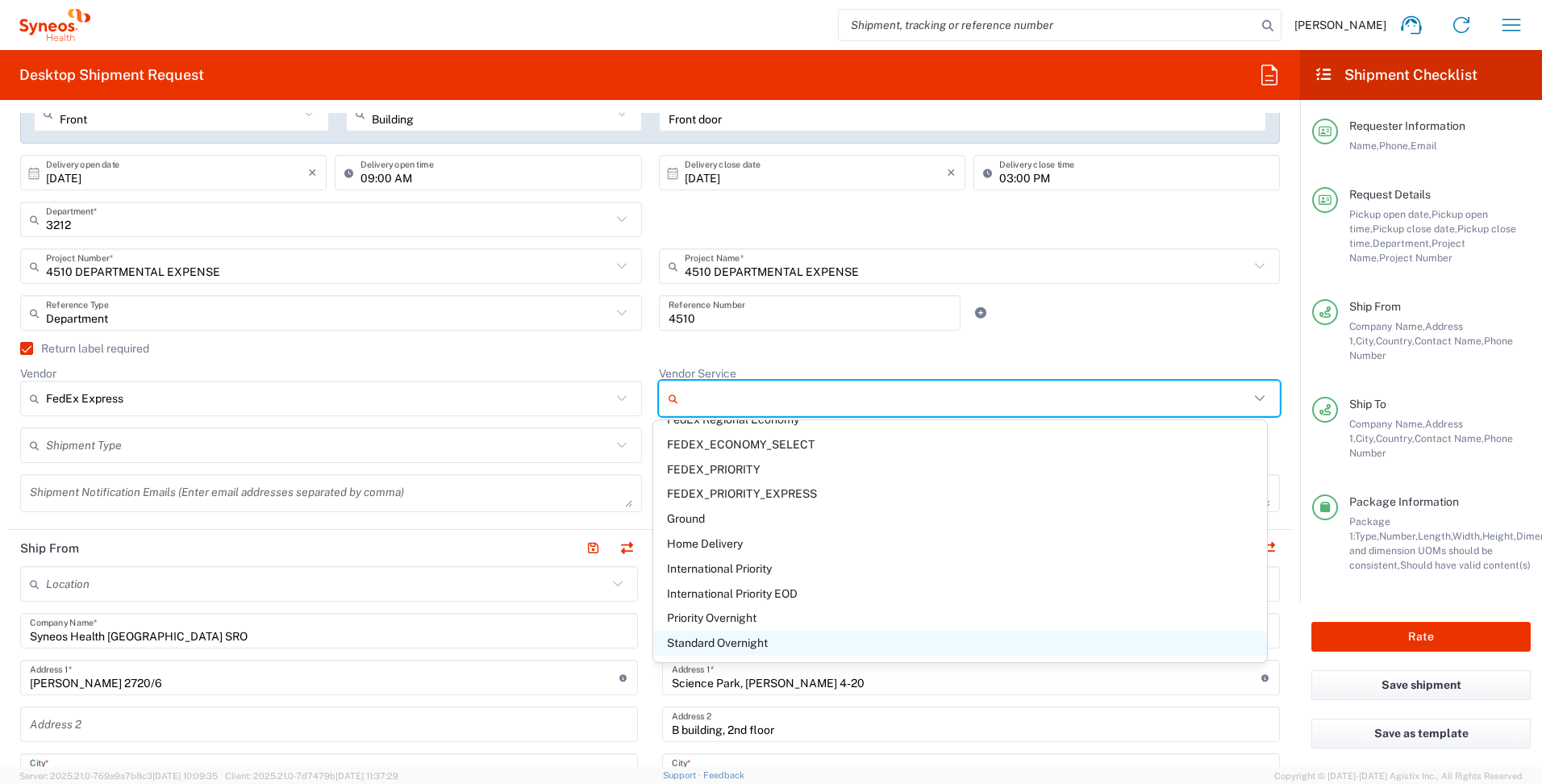
click at [691, 644] on span "Standard Overnight" at bounding box center [960, 643] width 614 height 25
type input "Standard Overnight"
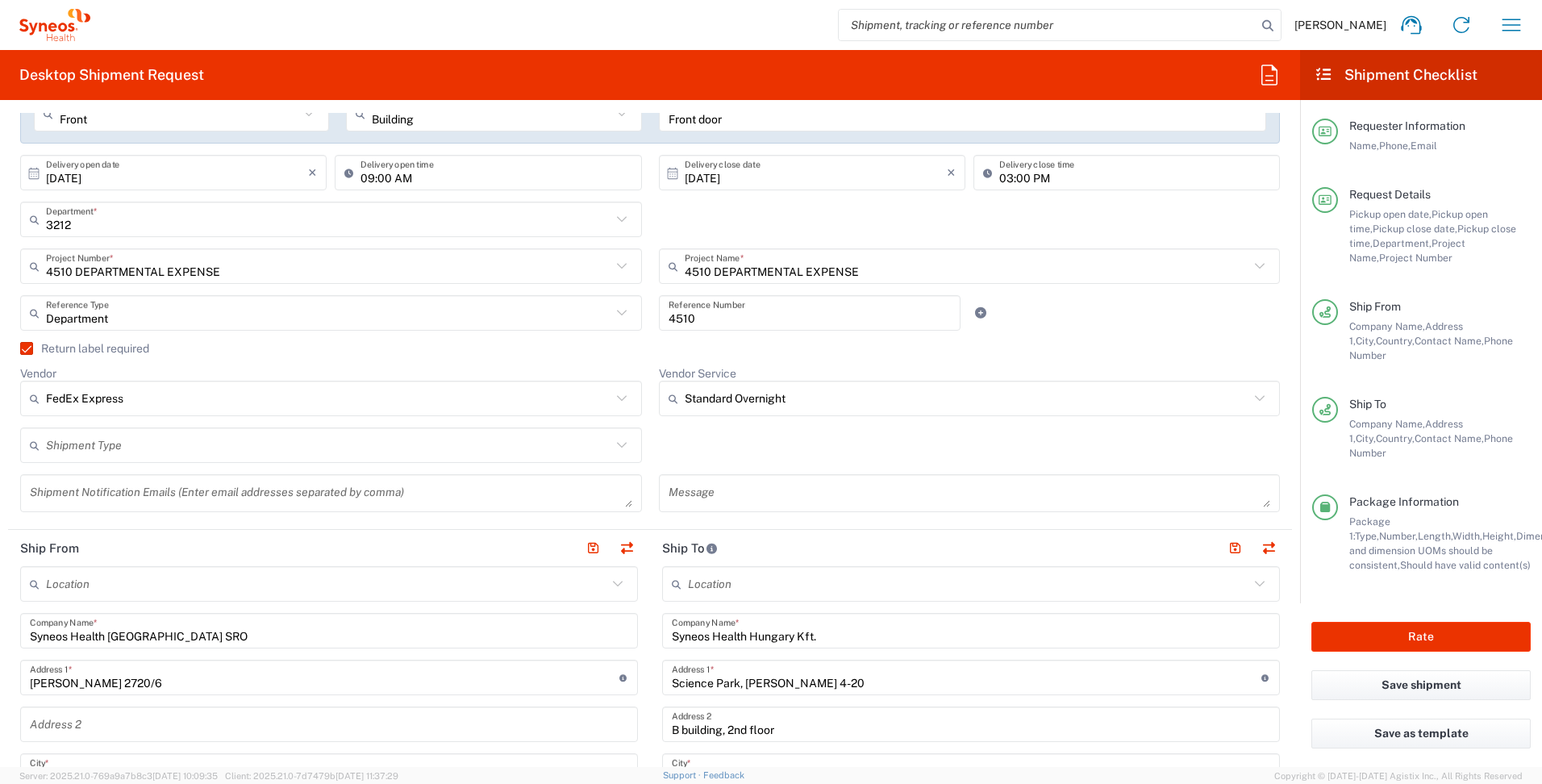
click at [696, 449] on div "Shipment Type Batch Regular" at bounding box center [650, 451] width 1277 height 47
click at [621, 447] on icon at bounding box center [622, 445] width 21 height 21
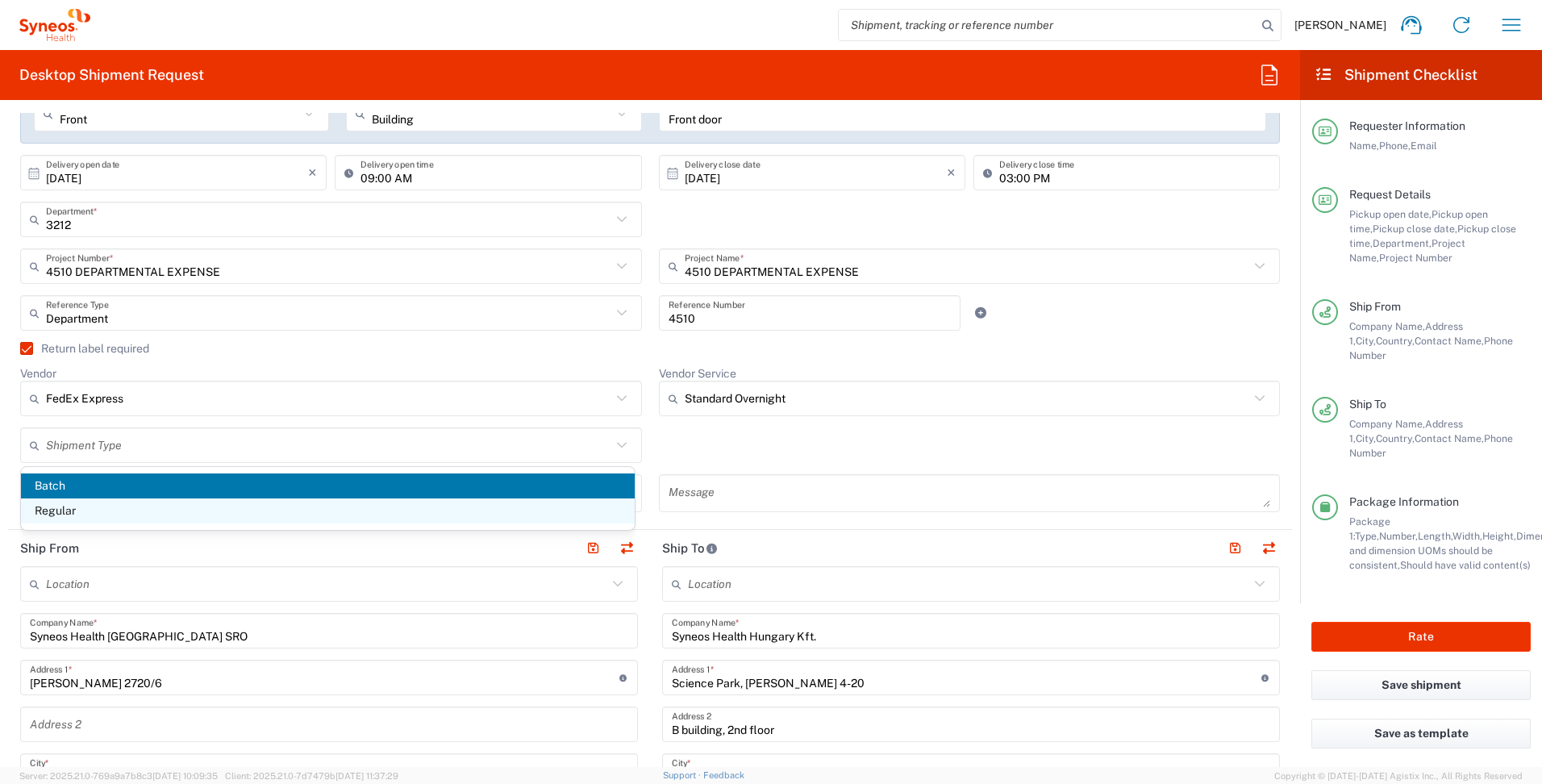
click at [56, 516] on span "Regular" at bounding box center [328, 511] width 614 height 25
type input "Regular"
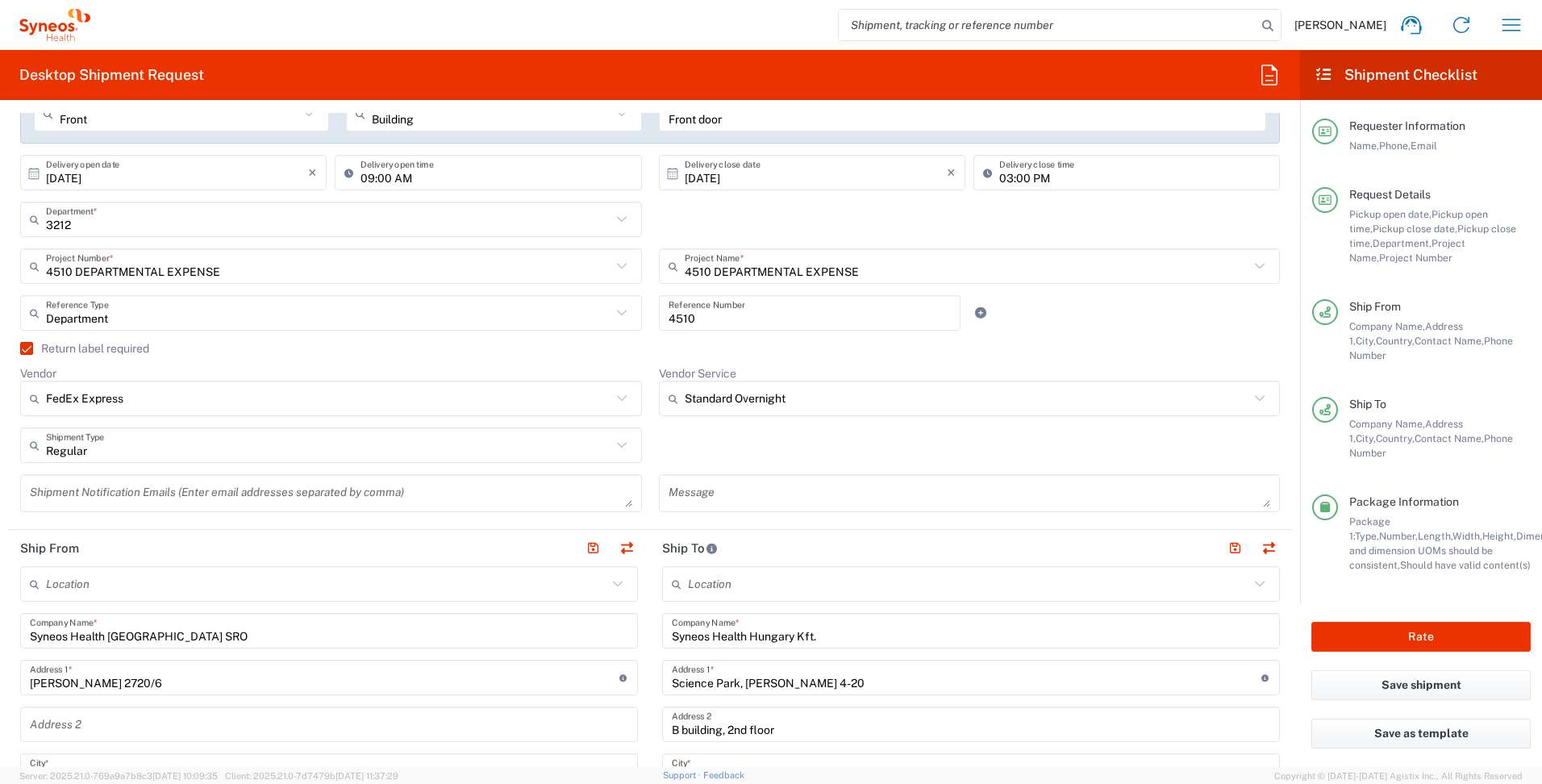
click at [728, 440] on div "Regular Shipment Type Batch Regular" at bounding box center [650, 451] width 1277 height 47
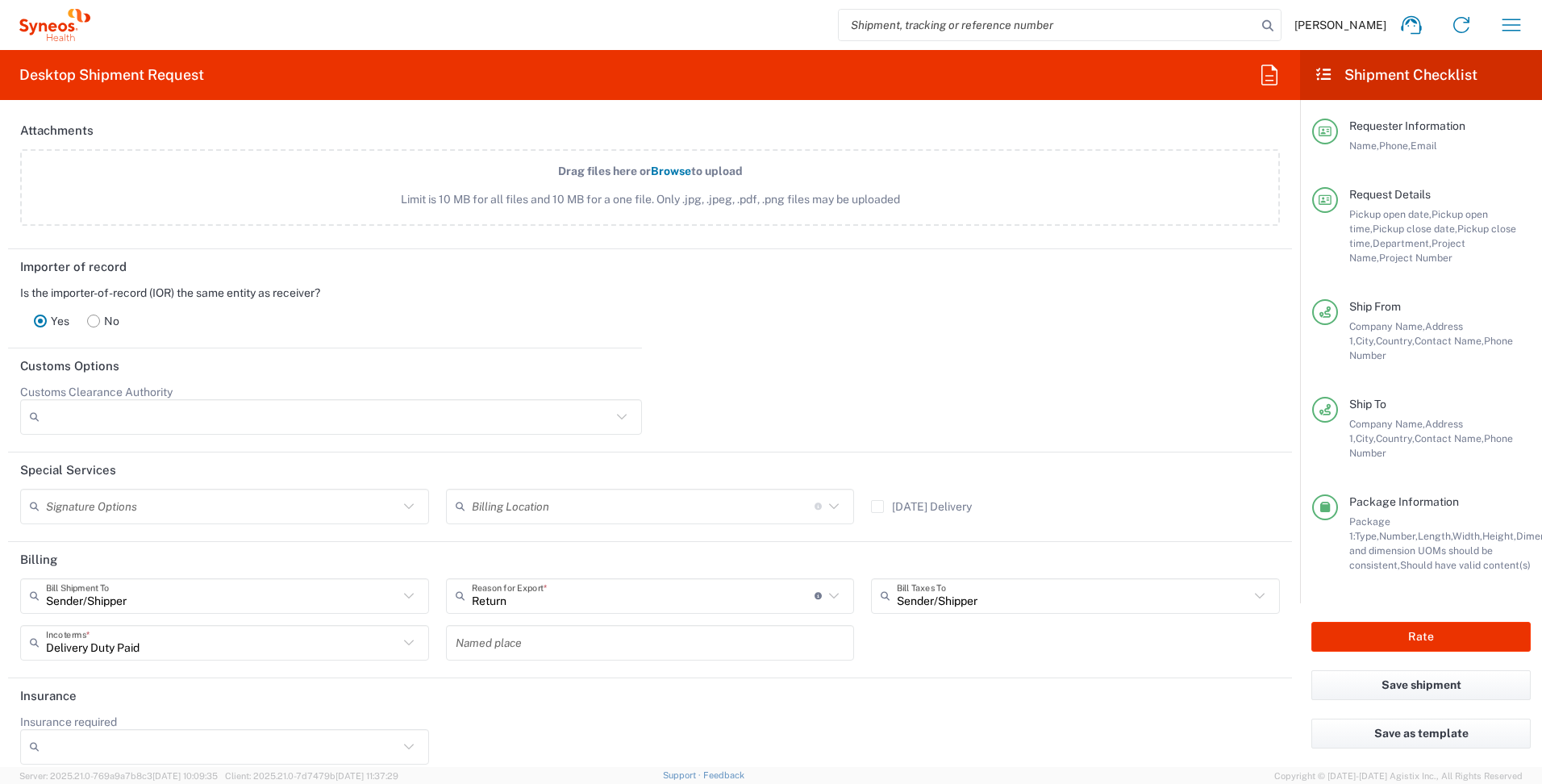
scroll to position [2192, 0]
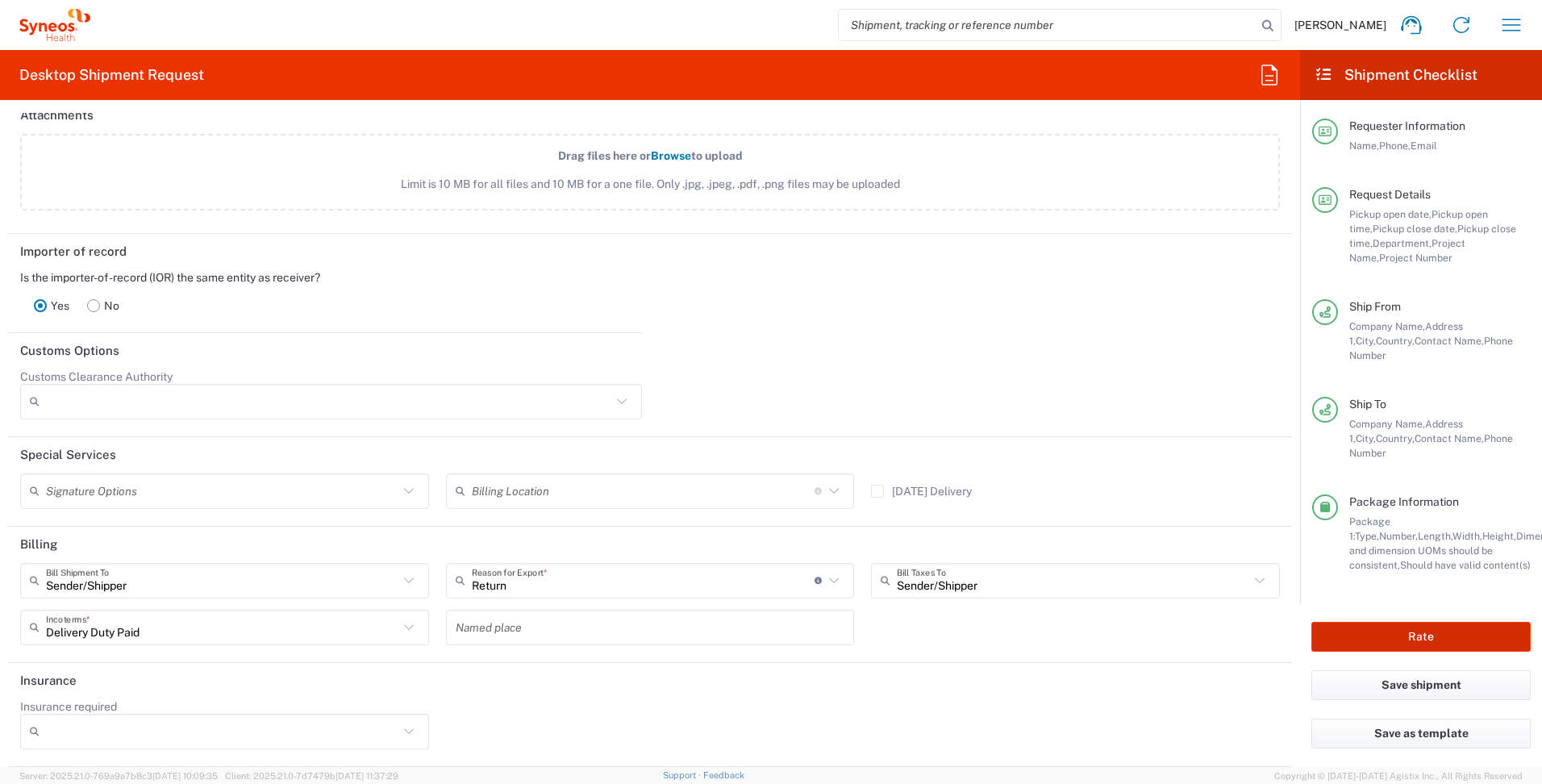
click at [1429, 641] on button "Rate" at bounding box center [1422, 636] width 219 height 30
